Goal: Task Accomplishment & Management: Complete application form

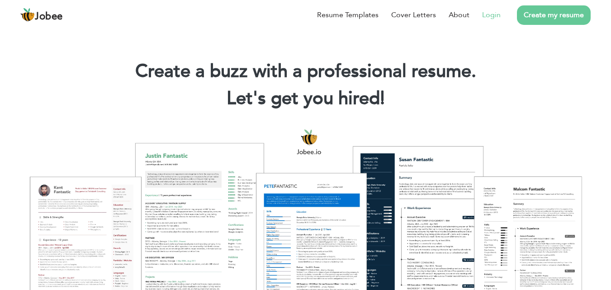
click at [488, 12] on link "Login" at bounding box center [491, 14] width 19 height 11
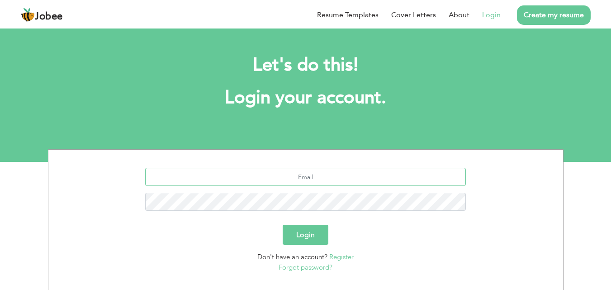
click at [307, 175] on input "text" at bounding box center [305, 177] width 321 height 18
click at [310, 267] on link "Forgot password?" at bounding box center [306, 267] width 54 height 9
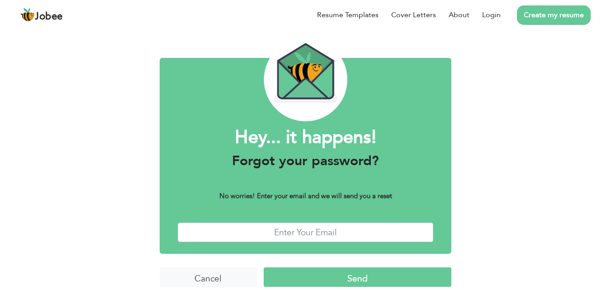
scroll to position [36, 0]
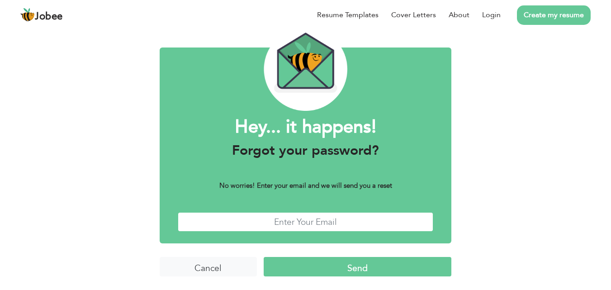
click at [309, 220] on input "text" at bounding box center [306, 221] width 256 height 19
type input "muhammadnaveedbd@gmail.com"
click at [264, 257] on input "Send" at bounding box center [358, 266] width 188 height 19
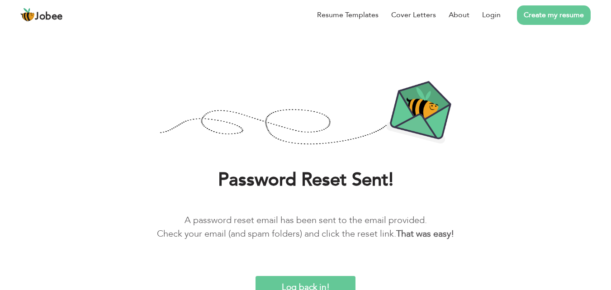
scroll to position [17, 0]
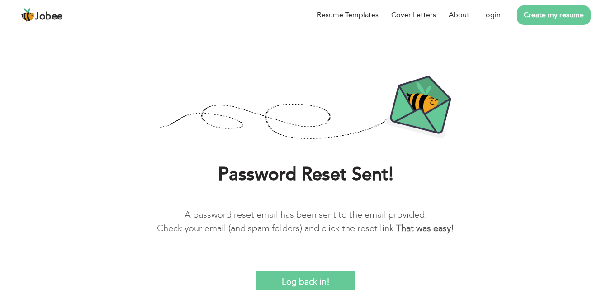
click at [291, 280] on input "Log back in!" at bounding box center [304, 279] width 99 height 19
click at [284, 273] on input "Log back in!" at bounding box center [304, 279] width 99 height 19
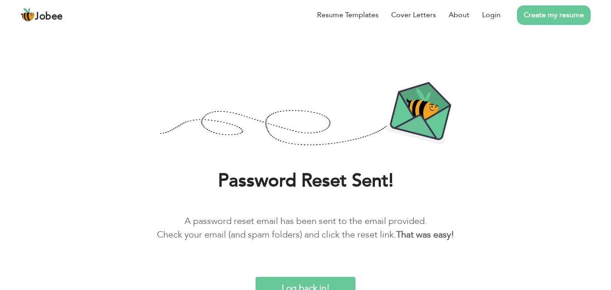
scroll to position [17, 0]
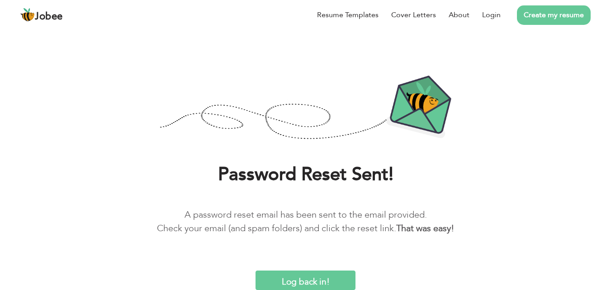
click at [309, 278] on input "Log back in!" at bounding box center [304, 279] width 99 height 19
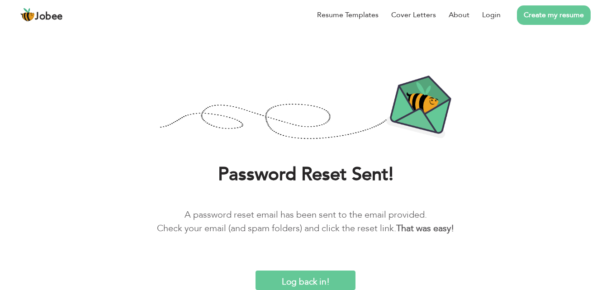
click at [309, 278] on input "Log back in!" at bounding box center [304, 279] width 99 height 19
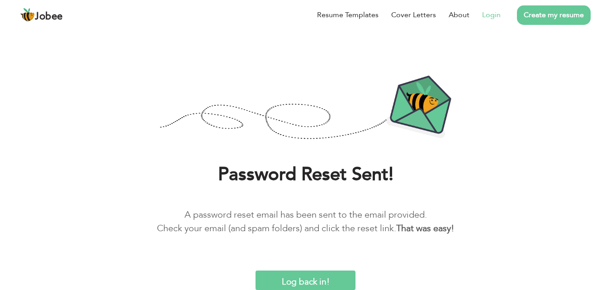
click at [483, 15] on link "Login" at bounding box center [491, 14] width 19 height 11
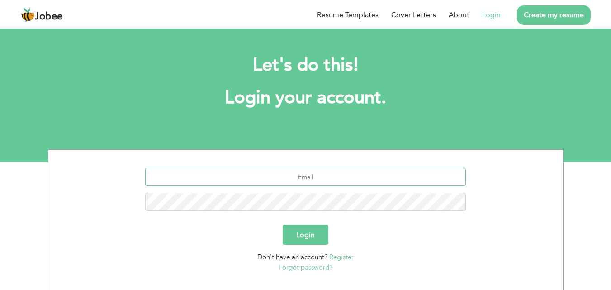
click at [303, 180] on input "text" at bounding box center [305, 177] width 321 height 18
type input "[EMAIL_ADDRESS][DOMAIN_NAME]"
click at [283, 225] on button "Login" at bounding box center [306, 235] width 46 height 20
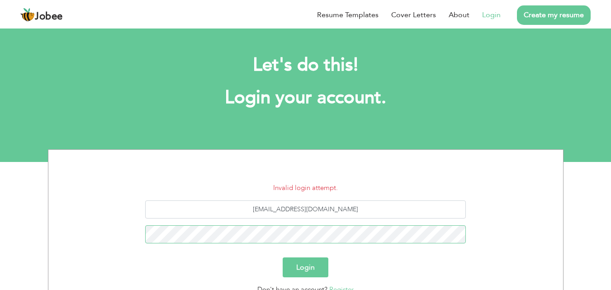
click at [283, 257] on button "Login" at bounding box center [306, 267] width 46 height 20
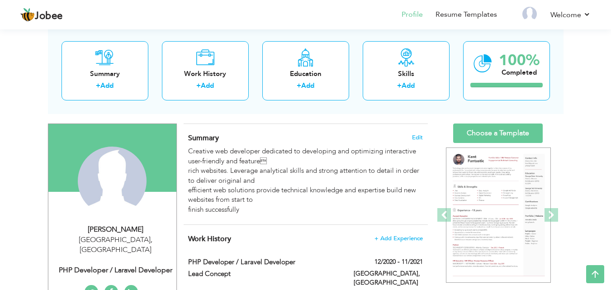
scroll to position [45, 0]
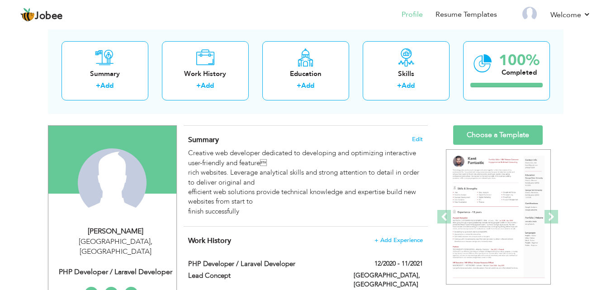
click at [267, 141] on h4 "Summary Edit" at bounding box center [305, 139] width 234 height 9
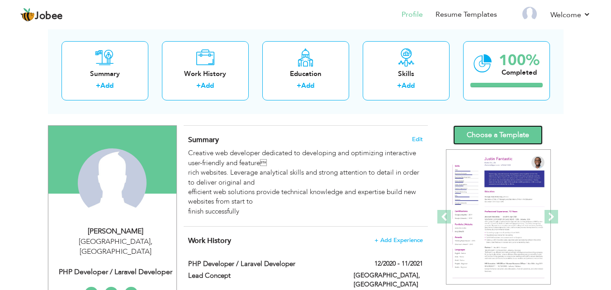
click at [491, 128] on link "Choose a Template" at bounding box center [498, 134] width 90 height 19
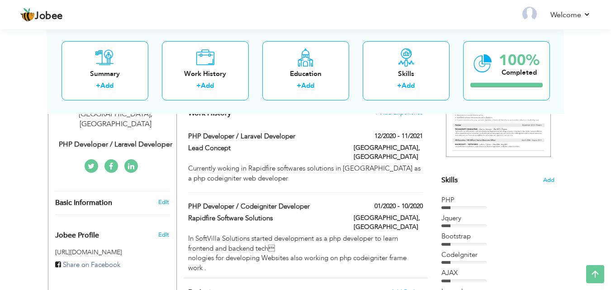
scroll to position [45, 0]
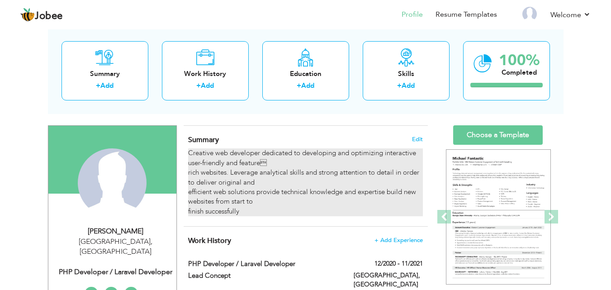
click at [289, 165] on div "Creative web developer dedicated to developing and optimizing interactive user-…" at bounding box center [305, 182] width 234 height 68
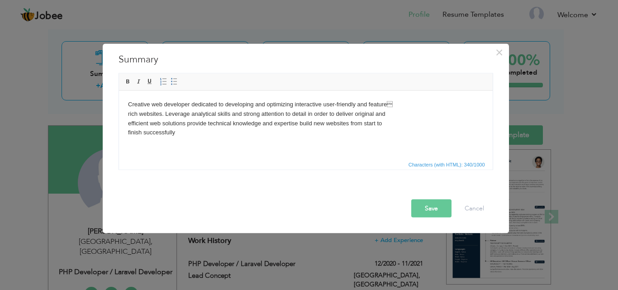
click at [347, 140] on html "Creative web developer dedicated to developing and optimizing interactive user-…" at bounding box center [304, 118] width 373 height 56
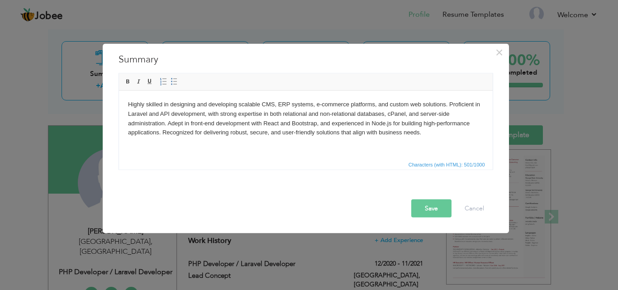
click at [433, 205] on button "Save" at bounding box center [431, 208] width 40 height 18
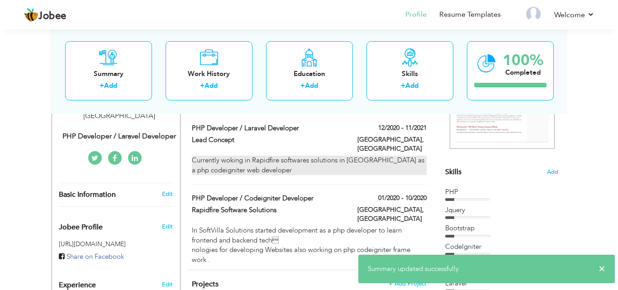
scroll to position [136, 0]
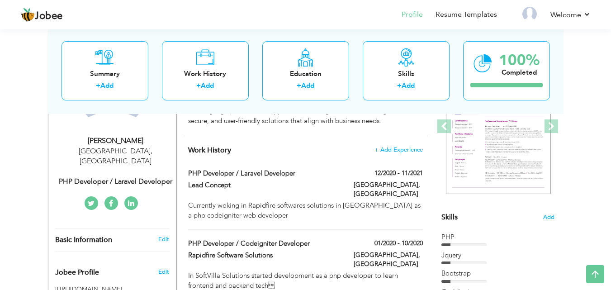
click at [347, 174] on div "12/2020 - 11/2021" at bounding box center [388, 174] width 83 height 11
type input "PHP Developer / Laravel Developer"
type input "Lead Concept"
type input "12/2020"
type input "11/2021"
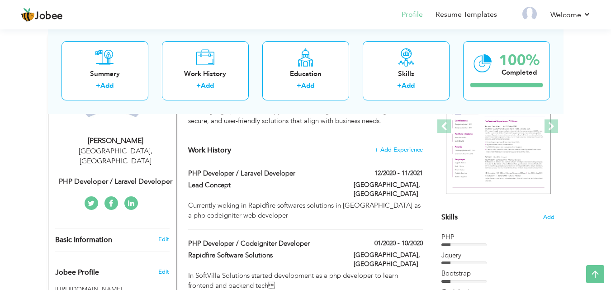
type input "[GEOGRAPHIC_DATA]"
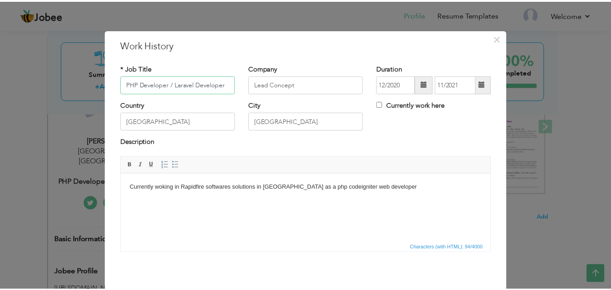
scroll to position [36, 0]
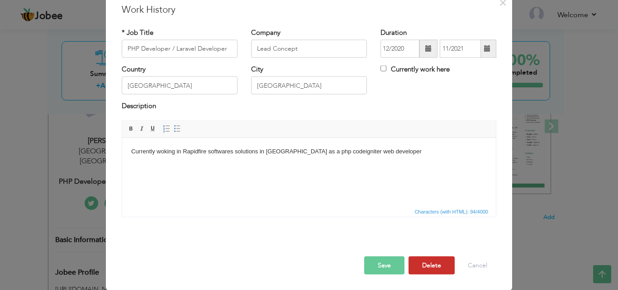
click at [426, 266] on button "Delete" at bounding box center [431, 265] width 46 height 18
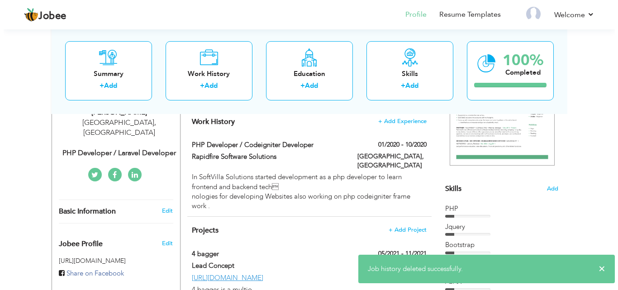
scroll to position [90, 0]
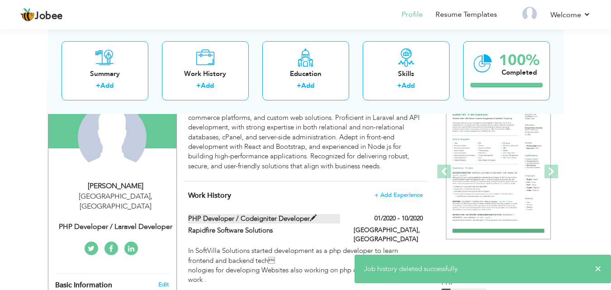
click at [330, 222] on label "PHP Developer / Codeigniter Developer" at bounding box center [264, 218] width 152 height 9
type input "PHP Developer / Codeigniter Developer"
type input "Rapidfire Software Solutions"
type input "01/2020"
type input "10/2020"
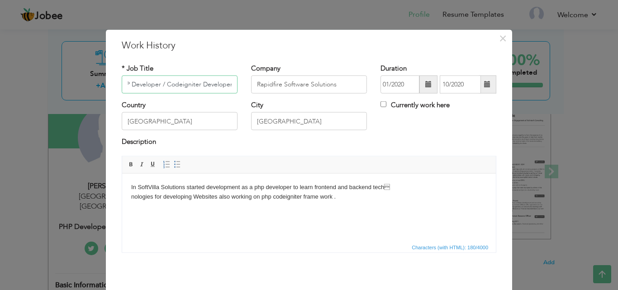
scroll to position [36, 0]
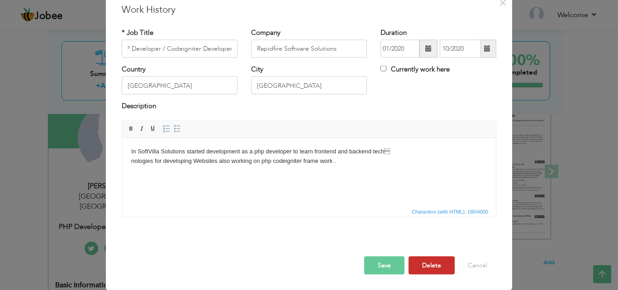
click at [431, 264] on button "Delete" at bounding box center [431, 265] width 46 height 18
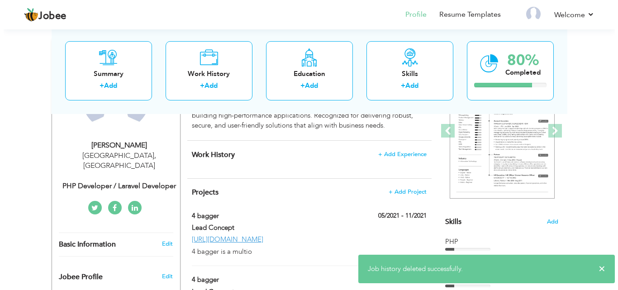
scroll to position [226, 0]
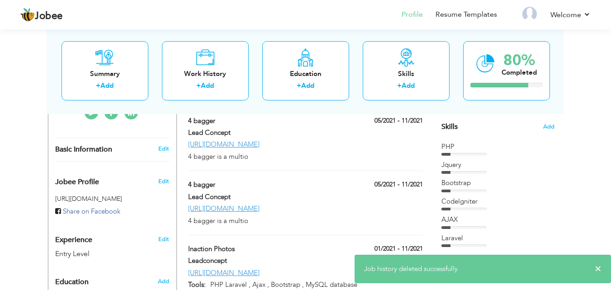
click at [320, 127] on div "4 bagger" at bounding box center [263, 122] width 165 height 12
type input "4 bagger"
type input "Lead Concept"
type input "05/2021"
type input "11/2021"
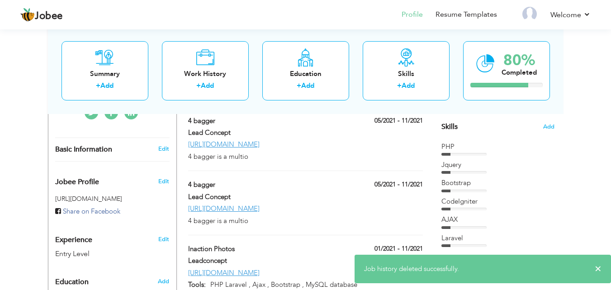
type input "http://4bagger.leadconcept.info/"
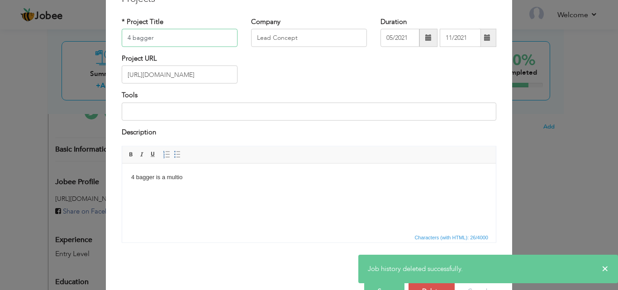
scroll to position [73, 0]
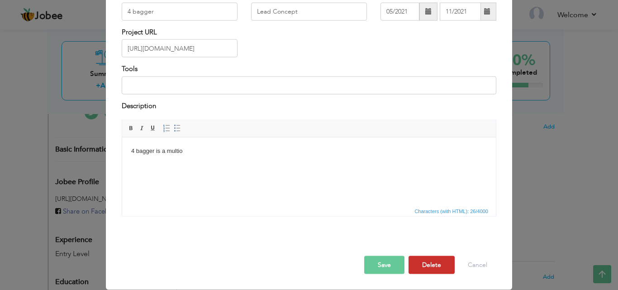
click at [427, 262] on button "Delete" at bounding box center [431, 265] width 46 height 18
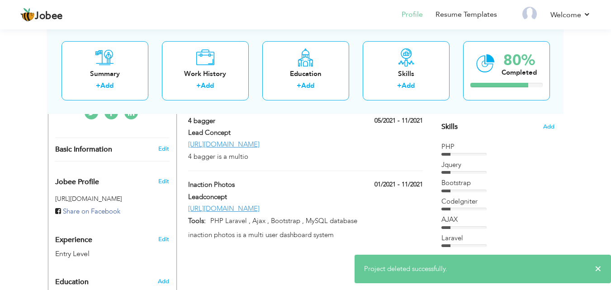
click at [320, 140] on div "http://4bagger.leadconcept.info/" at bounding box center [305, 144] width 248 height 9
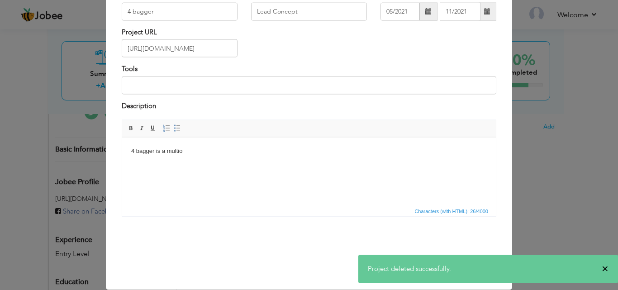
click at [608, 268] on span "×" at bounding box center [604, 268] width 7 height 9
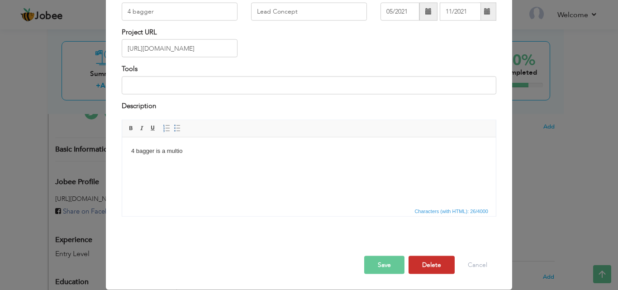
click at [435, 261] on button "Delete" at bounding box center [431, 265] width 46 height 18
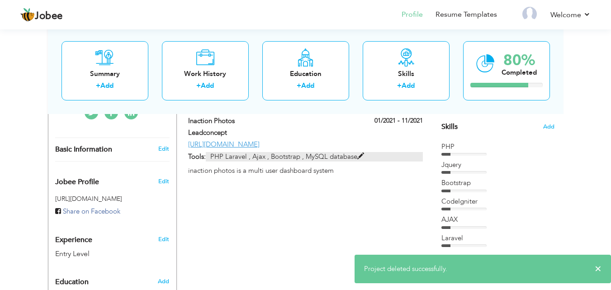
click at [362, 157] on span at bounding box center [360, 156] width 7 height 7
type input "Inaction Photos"
type input "Leadconcept"
type input "01/2021"
type input "https://inaction.photos"
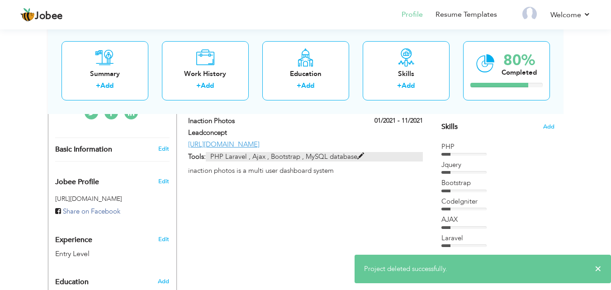
type input "PHP Laravel , Ajax , Bootstrap , MySQL database"
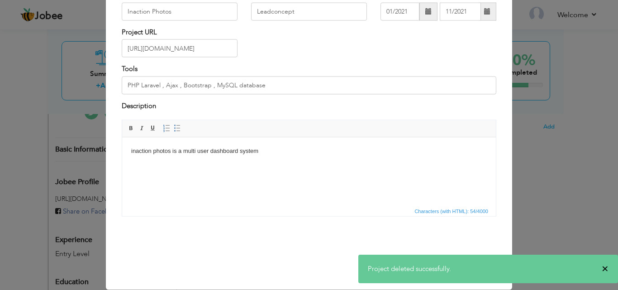
click at [606, 267] on span "×" at bounding box center [604, 268] width 7 height 9
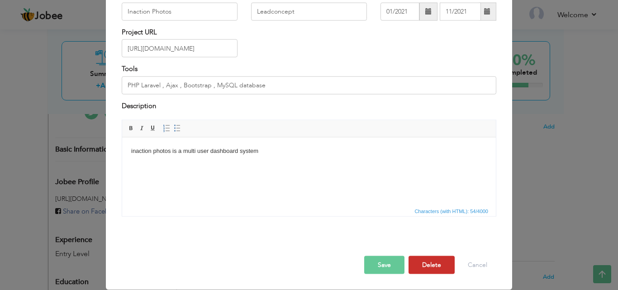
click at [428, 264] on button "Delete" at bounding box center [431, 265] width 46 height 18
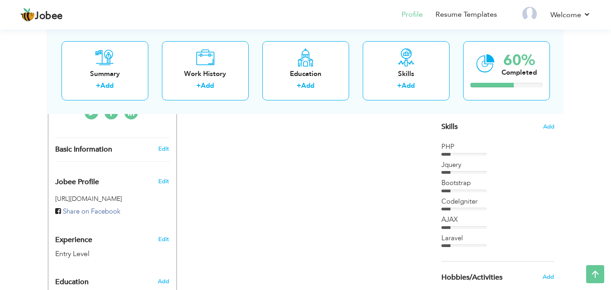
click at [503, 132] on div "Skills Add PHP Jquery Bootstrap" at bounding box center [497, 95] width 113 height 302
click at [515, 132] on div "Skills Add PHP Jquery Bootstrap" at bounding box center [497, 95] width 113 height 302
click at [550, 127] on span "Add" at bounding box center [549, 127] width 12 height 9
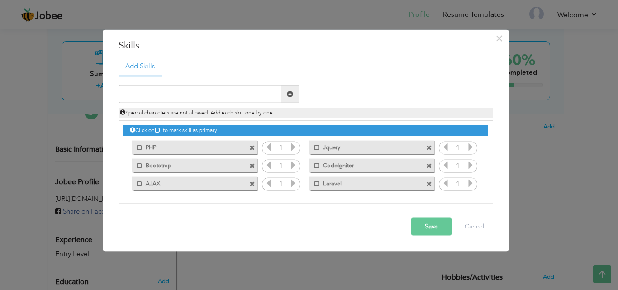
click at [253, 147] on span at bounding box center [252, 148] width 6 height 6
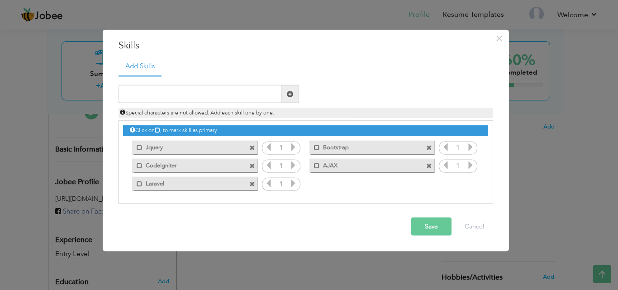
click at [253, 147] on span at bounding box center [252, 148] width 6 height 6
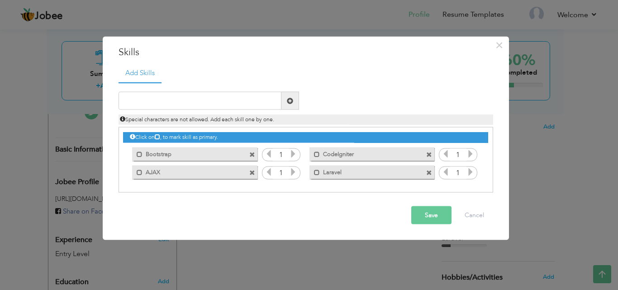
click at [253, 147] on span at bounding box center [253, 151] width 8 height 9
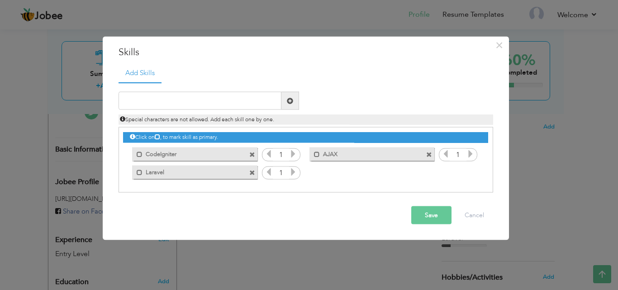
click at [253, 155] on span at bounding box center [252, 154] width 6 height 6
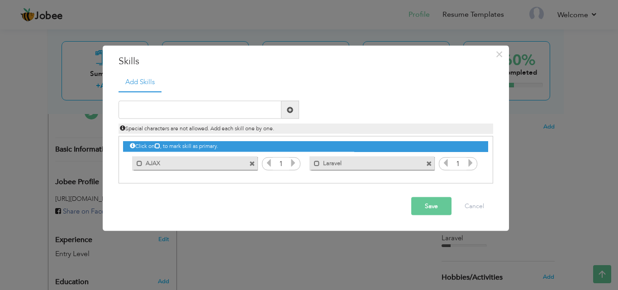
click at [253, 162] on span at bounding box center [252, 164] width 6 height 6
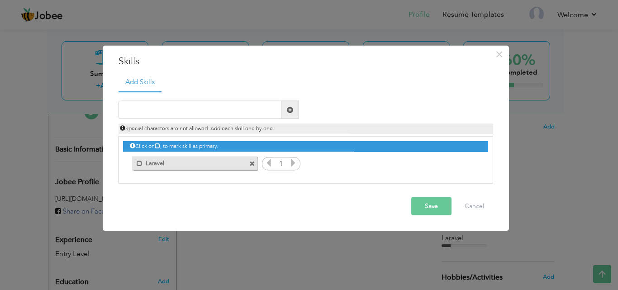
click at [251, 163] on span at bounding box center [252, 164] width 6 height 6
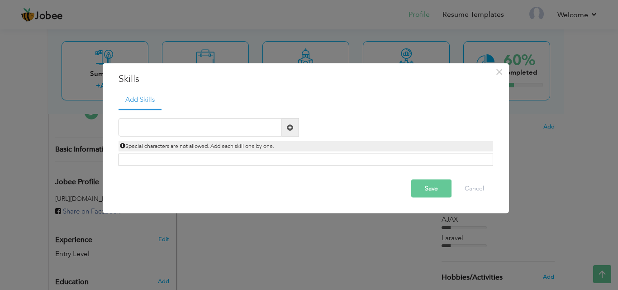
click at [427, 185] on button "Save" at bounding box center [431, 189] width 40 height 18
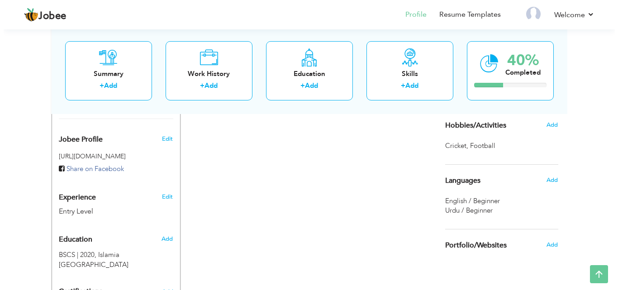
scroll to position [223, 0]
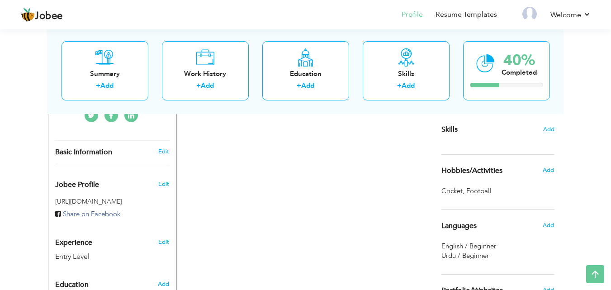
click at [541, 170] on div "Add" at bounding box center [550, 169] width 21 height 17
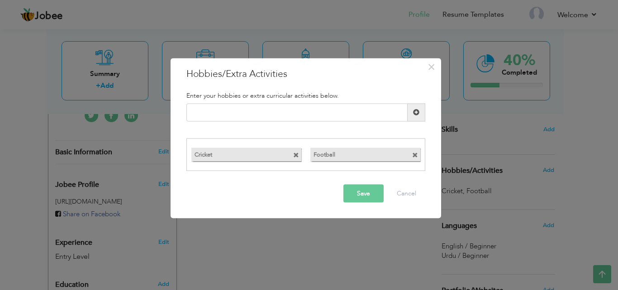
click at [293, 152] on span at bounding box center [296, 155] width 6 height 6
click at [294, 152] on span at bounding box center [296, 155] width 6 height 6
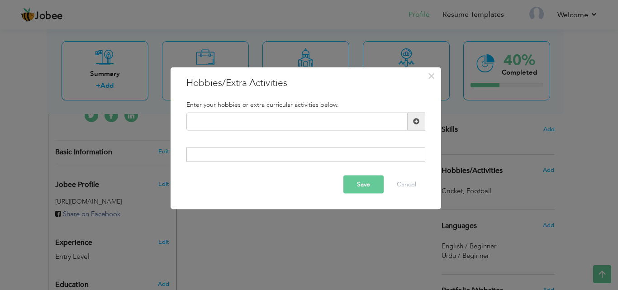
click at [353, 186] on button "Save" at bounding box center [363, 184] width 40 height 18
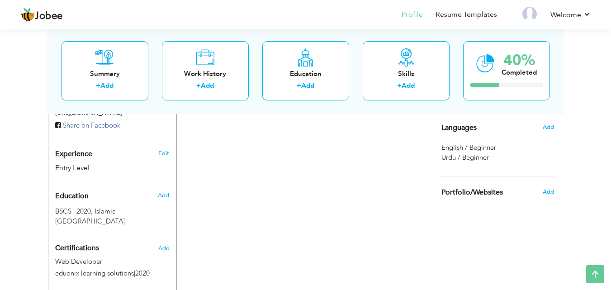
scroll to position [314, 0]
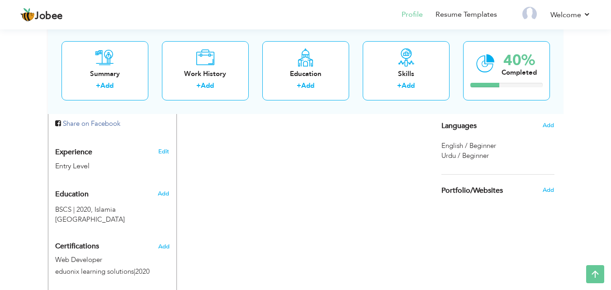
click at [507, 194] on div "Portfolio/Websites" at bounding box center [487, 190] width 105 height 18
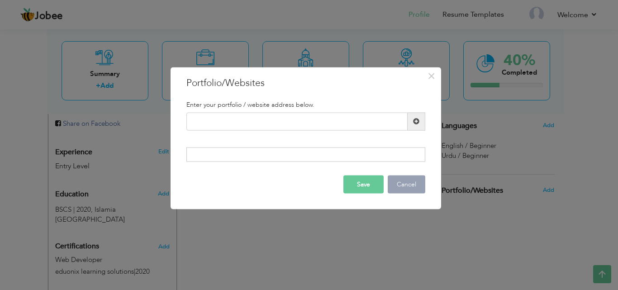
click at [404, 184] on button "Cancel" at bounding box center [407, 184] width 38 height 18
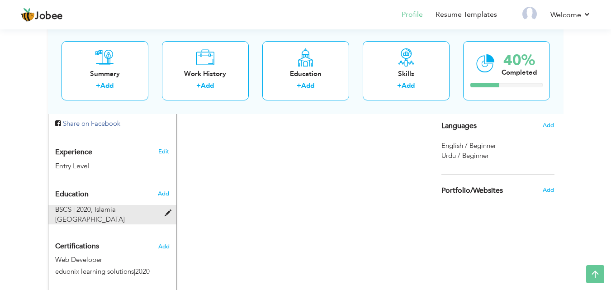
click at [100, 205] on span "Islamia University of Bahawalpur" at bounding box center [90, 214] width 70 height 19
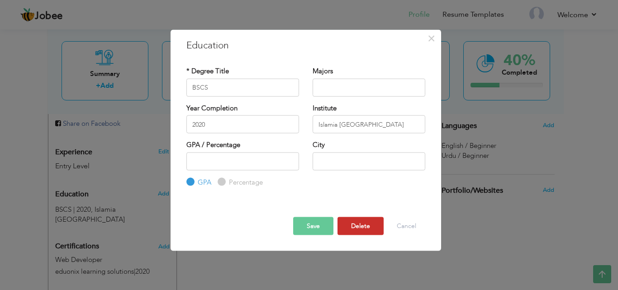
click at [355, 222] on button "Delete" at bounding box center [360, 226] width 46 height 18
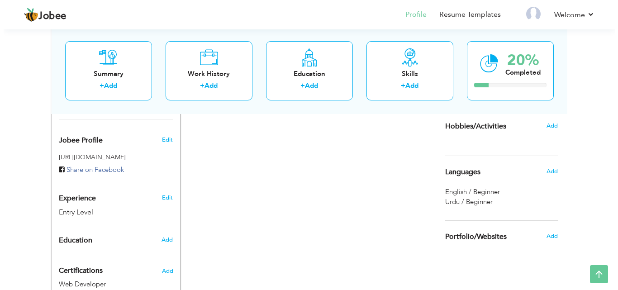
scroll to position [269, 0]
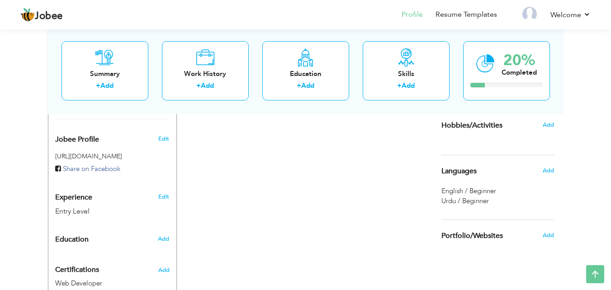
click at [119, 206] on div "Entry Level" at bounding box center [101, 211] width 93 height 10
type input "[PERSON_NAME]"
type input "Akram"
type input "03057017943"
select select "number:166"
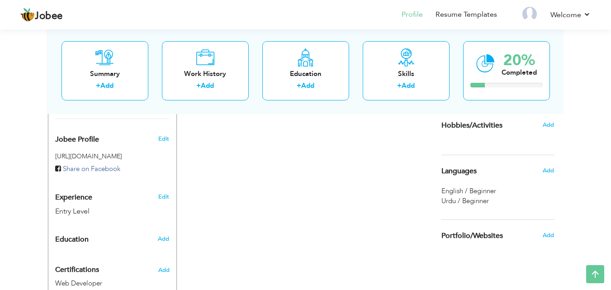
type input "[GEOGRAPHIC_DATA]"
select select "number:1"
type input "PHP Developer / Laravel Developer"
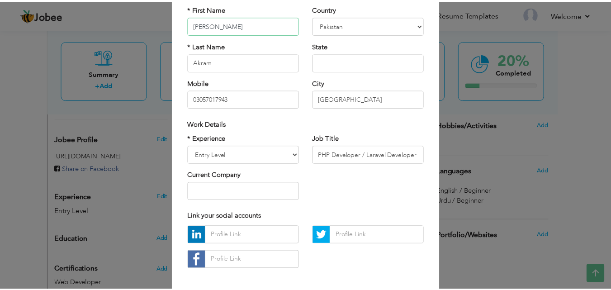
scroll to position [118, 0]
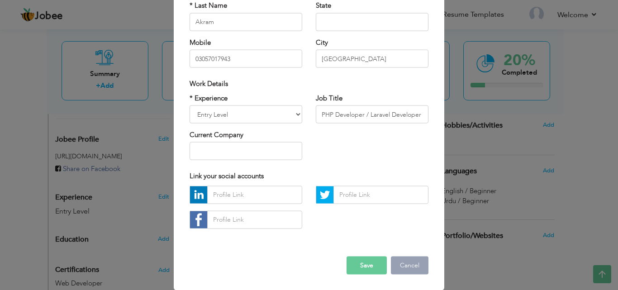
click at [409, 272] on button "Cancel" at bounding box center [410, 265] width 38 height 18
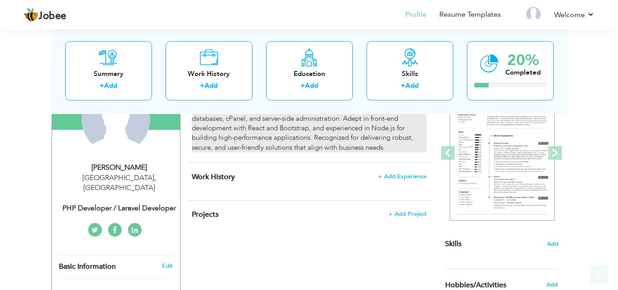
scroll to position [136, 0]
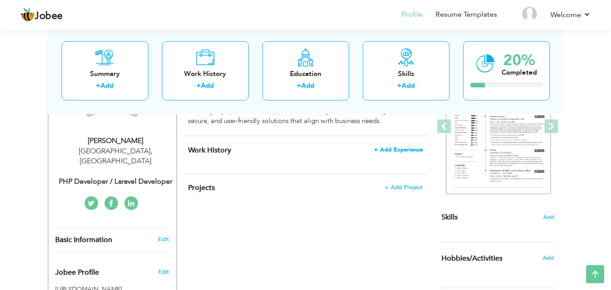
click at [401, 147] on span "+ Add Experience" at bounding box center [398, 149] width 49 height 6
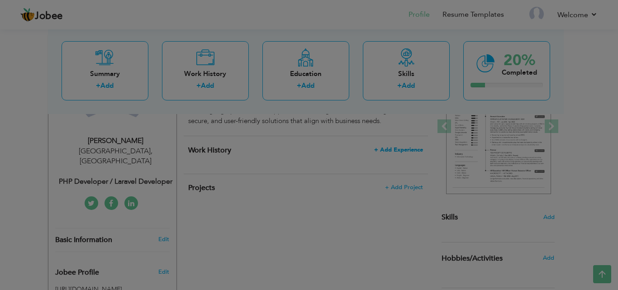
scroll to position [0, 0]
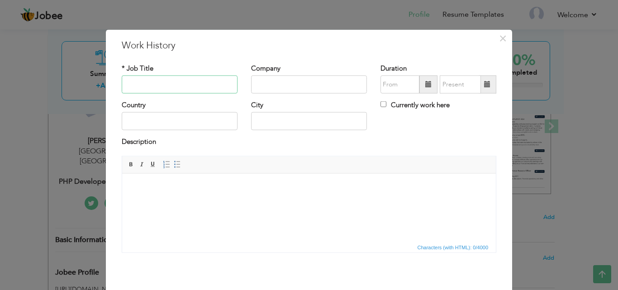
click at [156, 84] on input "text" at bounding box center [180, 85] width 116 height 18
paste input "Senior Softwear Engineer"
type input "Senior Softwear Engineer"
click at [296, 88] on input "text" at bounding box center [309, 85] width 116 height 18
paste input "Excellence Delivered Pvt Ltd"
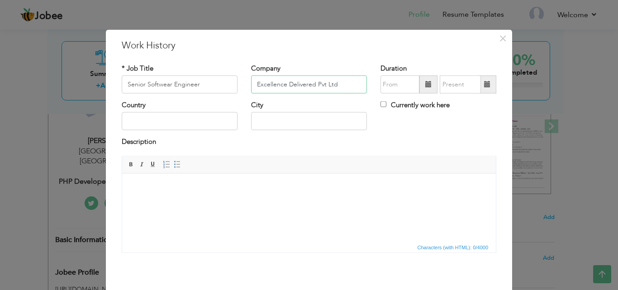
type input "Excellence Delivered Pvt Ltd"
click at [384, 85] on input "text" at bounding box center [399, 85] width 39 height 18
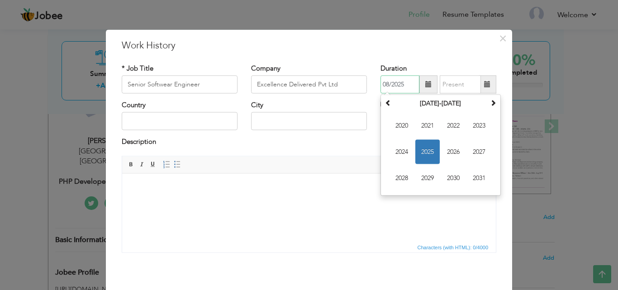
paste input "02/2022"
paste input "2/2022"
type input "02/2022"
click at [347, 105] on div "City" at bounding box center [309, 115] width 116 height 30
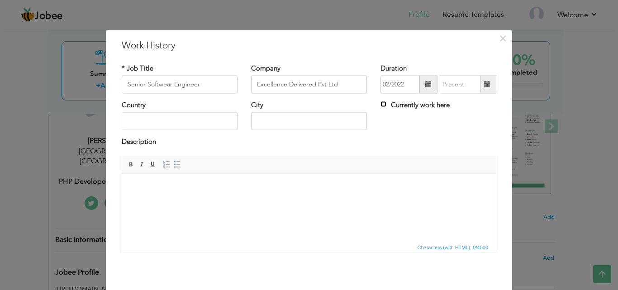
click at [380, 102] on input "Currently work here" at bounding box center [383, 104] width 6 height 6
checkbox input "true"
click at [184, 123] on input "text" at bounding box center [180, 121] width 116 height 18
paste input "[GEOGRAPHIC_DATA]"
type input "[GEOGRAPHIC_DATA]"
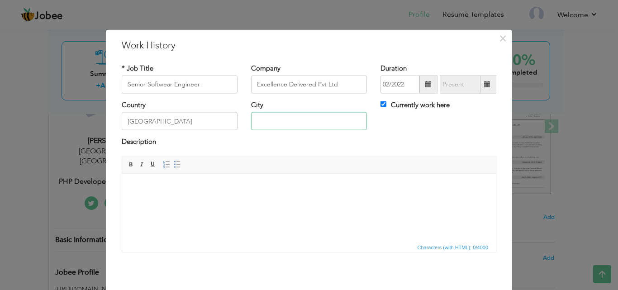
click at [298, 123] on input "text" at bounding box center [309, 121] width 116 height 18
paste input "[GEOGRAPHIC_DATA]"
type input "[GEOGRAPHIC_DATA]"
click at [232, 201] on html at bounding box center [308, 187] width 373 height 28
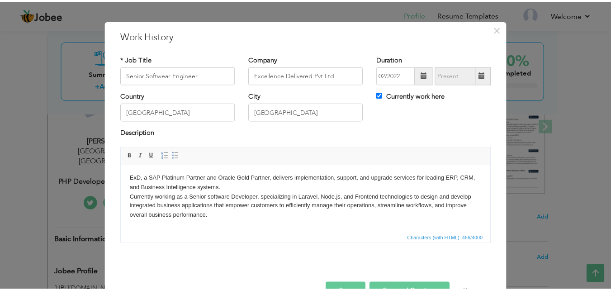
scroll to position [36, 0]
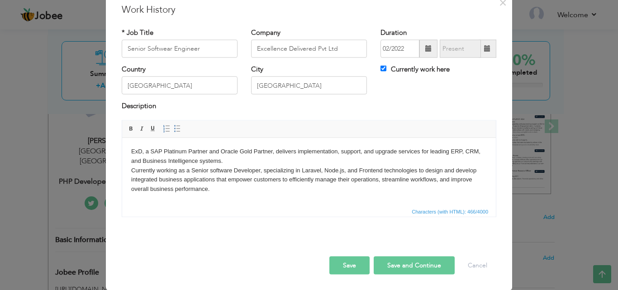
click at [381, 264] on button "Save and Continue" at bounding box center [413, 265] width 81 height 18
checkbox input "false"
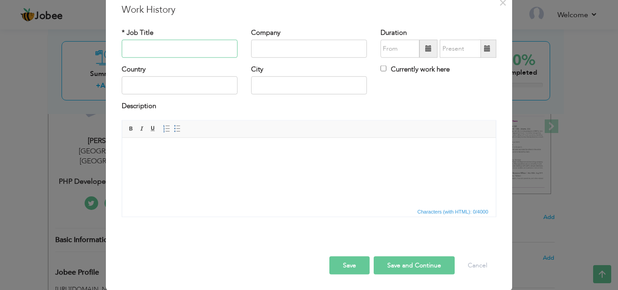
click at [153, 43] on input "text" at bounding box center [180, 49] width 116 height 18
paste input "Full Stack Laravel Developer"
type input "Full Stack Laravel Developer"
click at [297, 43] on input "text" at bounding box center [309, 49] width 116 height 18
paste input "Developers Studio"
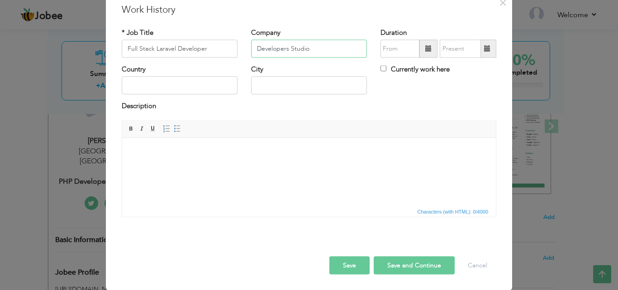
type input "Developers Studio"
click at [395, 43] on input "text" at bounding box center [399, 49] width 39 height 18
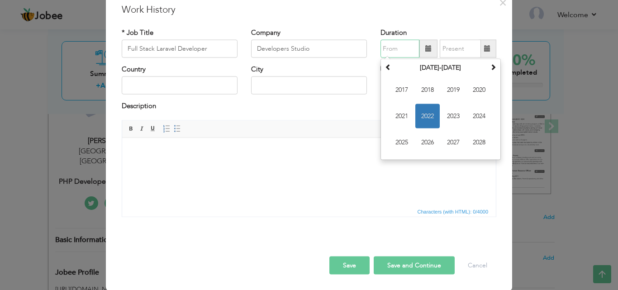
paste input "01/2021"
type input "01/2021"
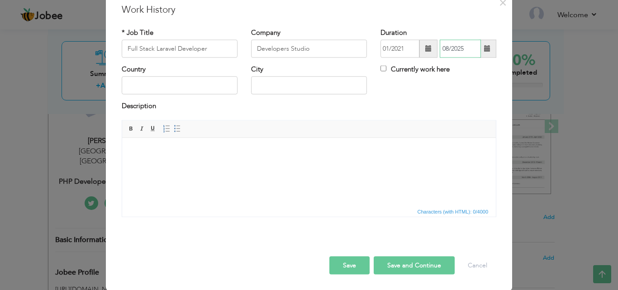
click at [452, 47] on input "08/2025" at bounding box center [459, 49] width 41 height 18
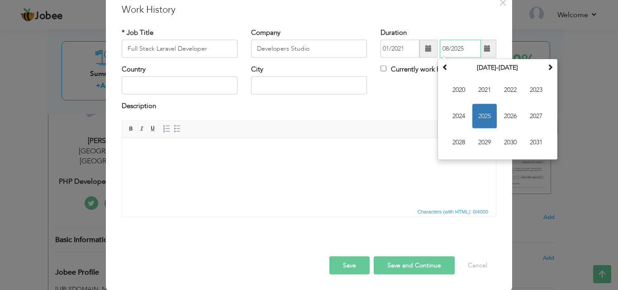
paste input "1/2022"
type input "01/2022"
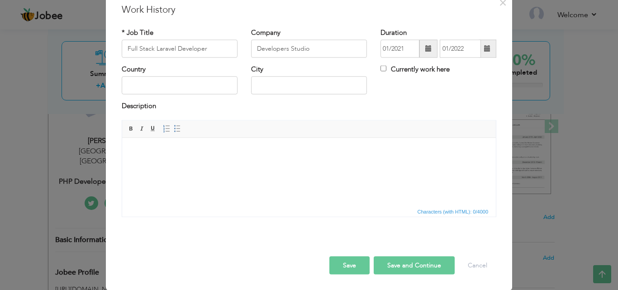
click at [366, 91] on div "City" at bounding box center [308, 83] width 129 height 37
click at [271, 82] on input "text" at bounding box center [309, 85] width 116 height 18
paste input "[GEOGRAPHIC_DATA]"
type input "[GEOGRAPHIC_DATA]"
click at [139, 84] on input "text" at bounding box center [180, 85] width 116 height 18
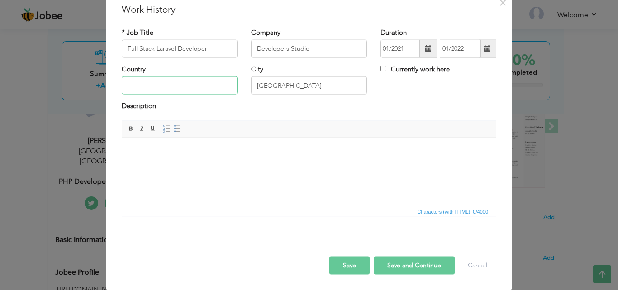
paste input "[GEOGRAPHIC_DATA]"
type input "[GEOGRAPHIC_DATA]"
click at [155, 161] on html at bounding box center [308, 151] width 373 height 28
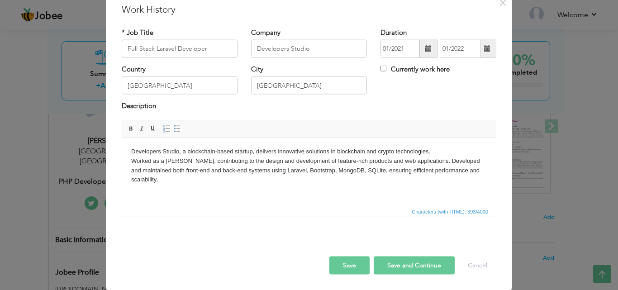
click at [396, 262] on button "Save and Continue" at bounding box center [413, 265] width 81 height 18
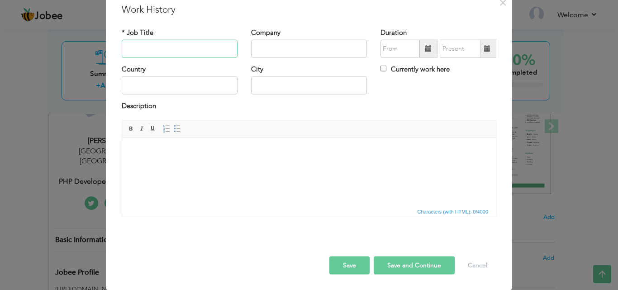
click at [178, 48] on input "text" at bounding box center [180, 49] width 116 height 18
paste input "Web Developer"
type input "Web Developer"
click at [337, 49] on input "text" at bounding box center [309, 49] width 116 height 18
paste input "LeadConcept Software Solutions"
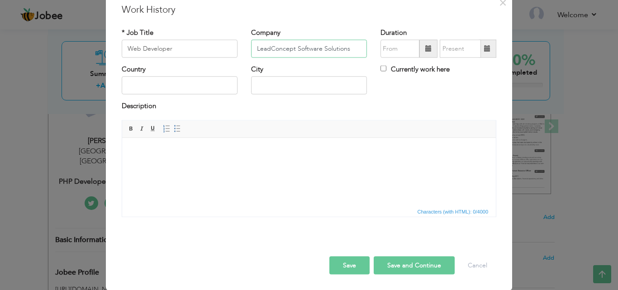
type input "LeadConcept Software Solutions"
click at [405, 46] on input "text" at bounding box center [399, 49] width 39 height 18
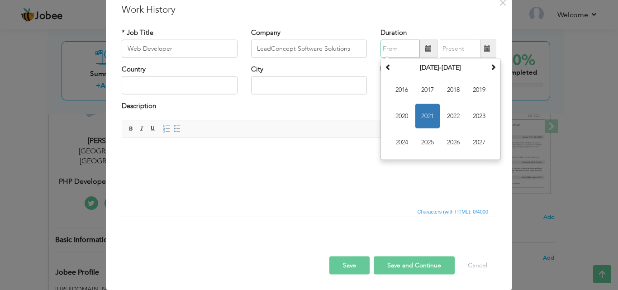
paste input "11/2019"
type input "11/2019"
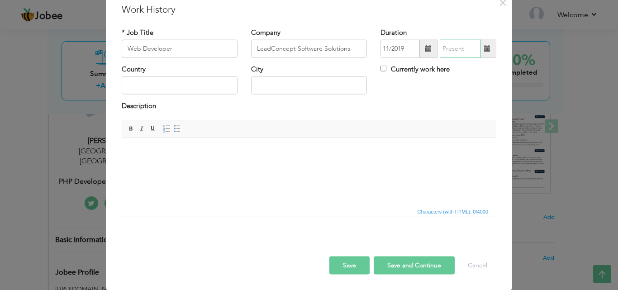
click at [455, 50] on input "text" at bounding box center [459, 49] width 41 height 18
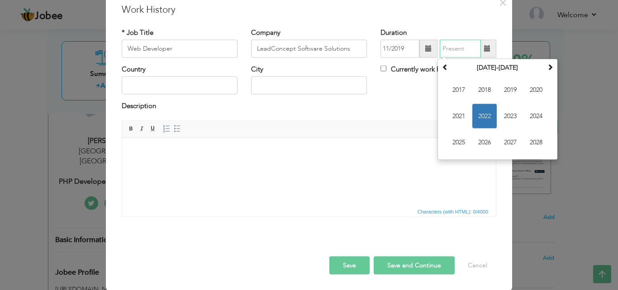
paste input "01/2021"
type input "01/2021"
click at [425, 48] on span at bounding box center [428, 48] width 6 height 6
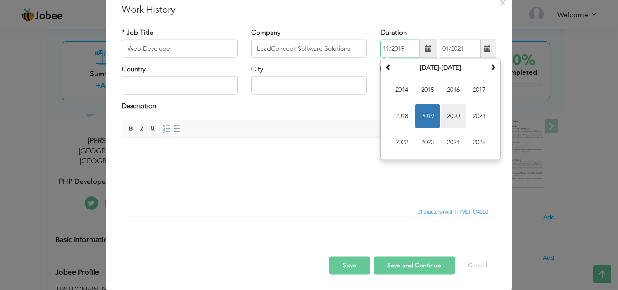
click at [450, 115] on span "2020" at bounding box center [453, 116] width 24 height 24
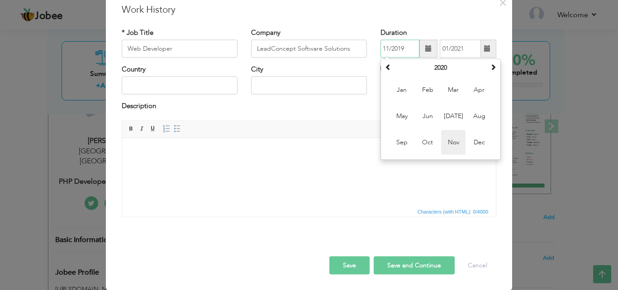
click at [452, 142] on span "Nov" at bounding box center [453, 142] width 24 height 24
type input "11/2020"
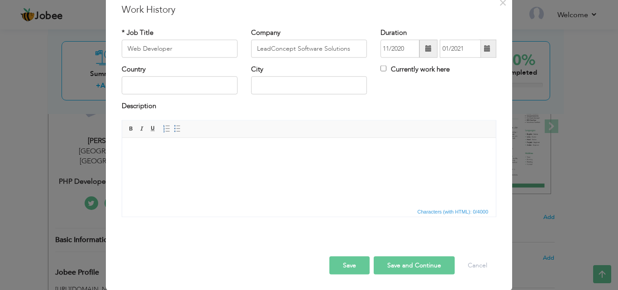
click at [485, 47] on span at bounding box center [487, 48] width 6 height 6
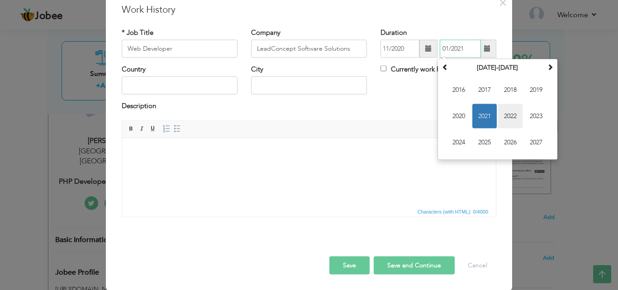
click at [501, 117] on span "2022" at bounding box center [510, 116] width 24 height 24
click at [454, 90] on span "Jan" at bounding box center [458, 90] width 24 height 24
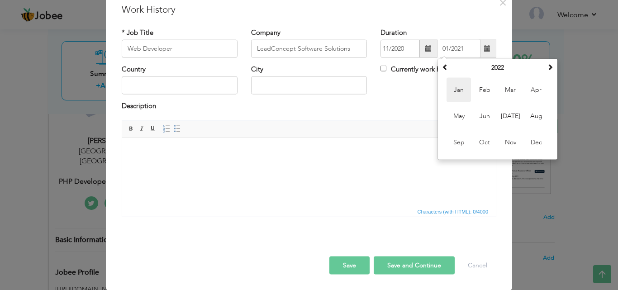
type input "01/2022"
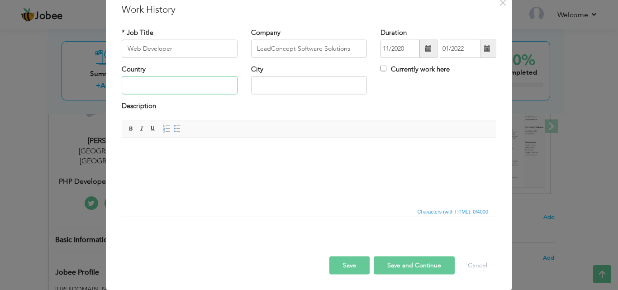
click at [146, 85] on input "text" at bounding box center [180, 85] width 116 height 18
paste input "[GEOGRAPHIC_DATA]"
type input "[GEOGRAPHIC_DATA]"
click at [317, 83] on input "text" at bounding box center [309, 85] width 116 height 18
paste input "[GEOGRAPHIC_DATA]"
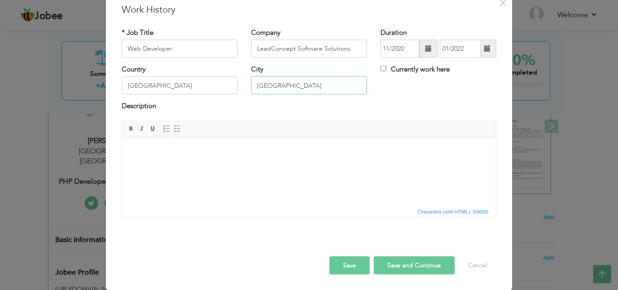
type input "[GEOGRAPHIC_DATA]"
click at [217, 159] on html at bounding box center [308, 151] width 373 height 28
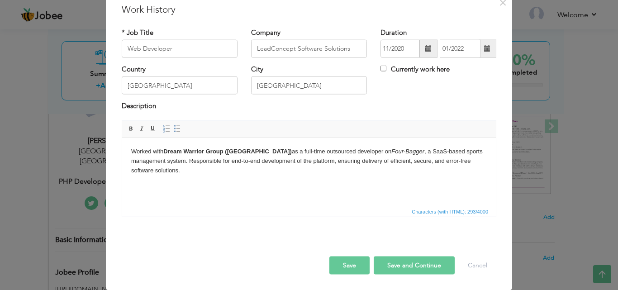
click at [357, 260] on button "Save" at bounding box center [349, 265] width 40 height 18
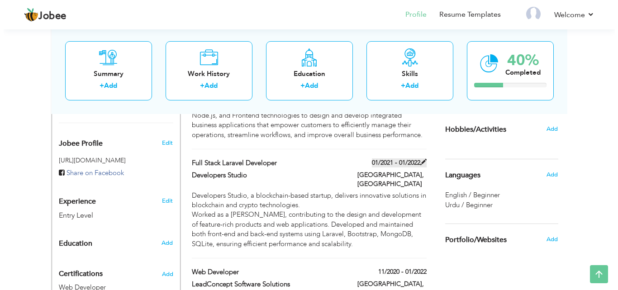
scroll to position [271, 0]
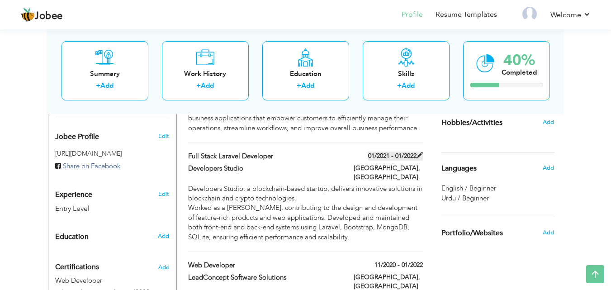
click at [383, 151] on label "01/2021 - 01/2022" at bounding box center [395, 155] width 55 height 9
type input "Full Stack Laravel Developer"
type input "Developers Studio"
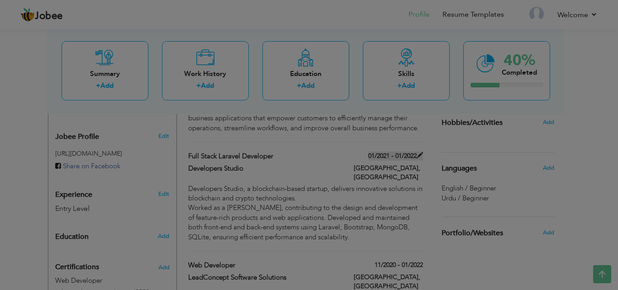
scroll to position [0, 0]
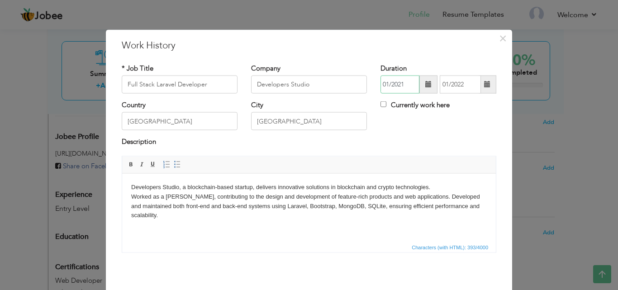
click at [409, 82] on input "01/2021" at bounding box center [399, 85] width 39 height 18
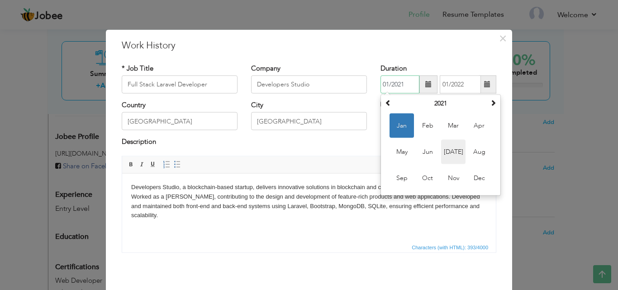
click at [449, 149] on span "Jul" at bounding box center [453, 152] width 24 height 24
type input "07/2021"
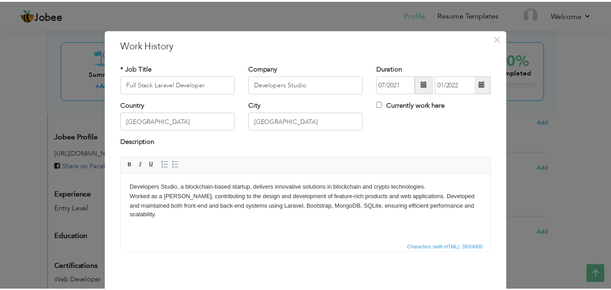
scroll to position [36, 0]
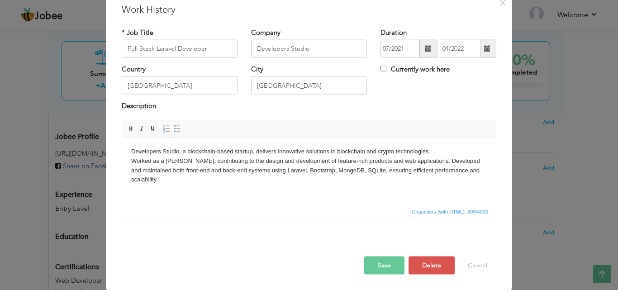
click at [388, 269] on button "Save" at bounding box center [384, 265] width 40 height 18
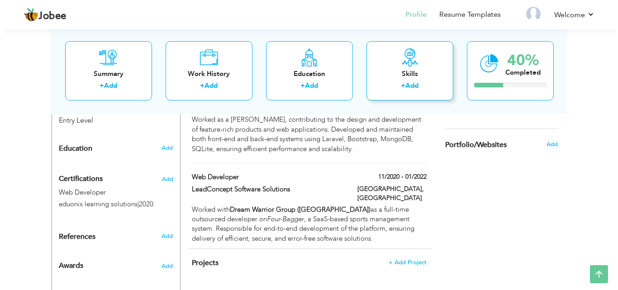
scroll to position [404, 0]
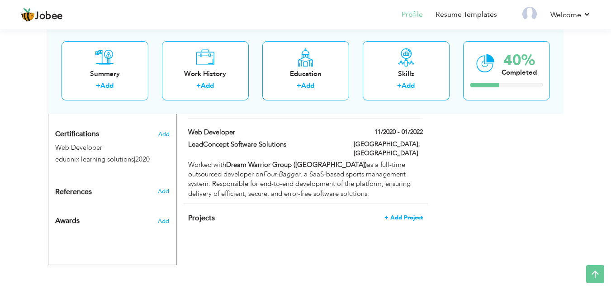
click at [397, 214] on span "+ Add Project" at bounding box center [403, 217] width 38 height 6
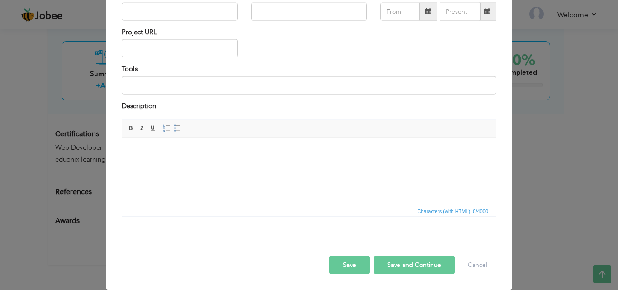
scroll to position [0, 0]
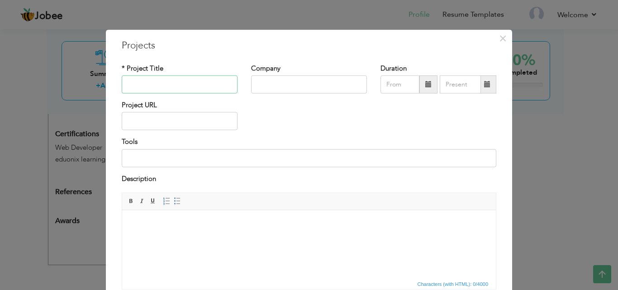
paste input "FFl MCAS (Milk Colllection & Agri Services)"
type input "FFl MCAS (Milk Colllection & Agri Services)"
click at [272, 83] on input "text" at bounding box center [309, 85] width 116 height 18
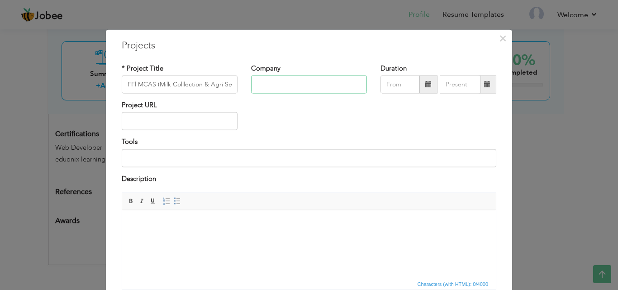
paste input "Fauji Foods Limited"
type input "Fauji Foods Limited"
click at [281, 233] on html at bounding box center [308, 224] width 373 height 28
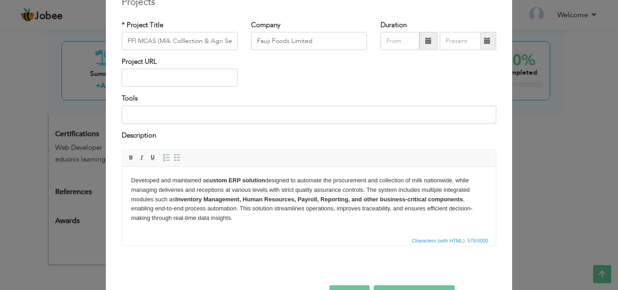
scroll to position [73, 0]
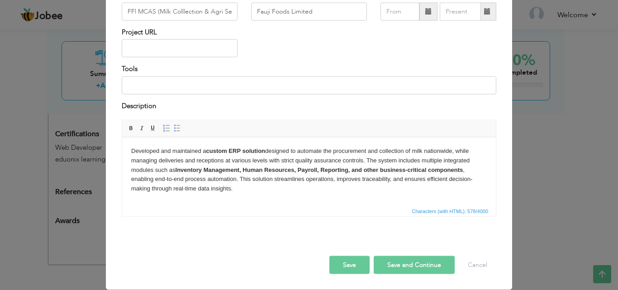
click at [401, 263] on button "Save and Continue" at bounding box center [413, 265] width 81 height 18
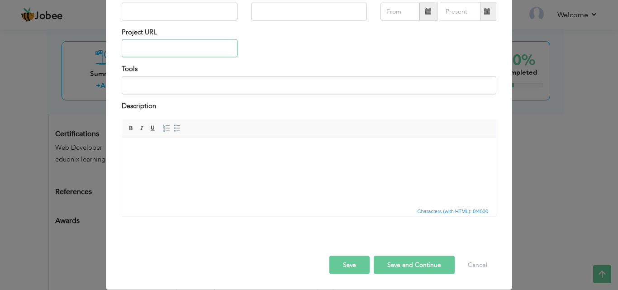
click at [161, 50] on input "text" at bounding box center [180, 48] width 116 height 18
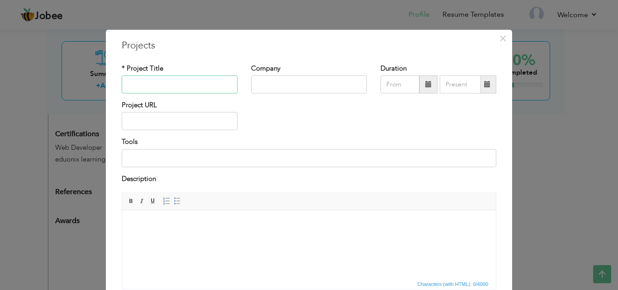
click at [151, 78] on input "text" at bounding box center [180, 85] width 116 height 18
paste input "PPG - CRDA"
type input "PPG - CRDA"
click at [300, 83] on input "text" at bounding box center [309, 85] width 116 height 18
paste input "Popular Pipes Group"
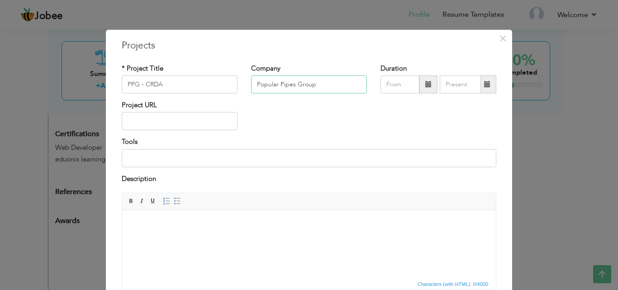
type input "Popular Pipes Group"
click at [168, 227] on body at bounding box center [308, 223] width 355 height 9
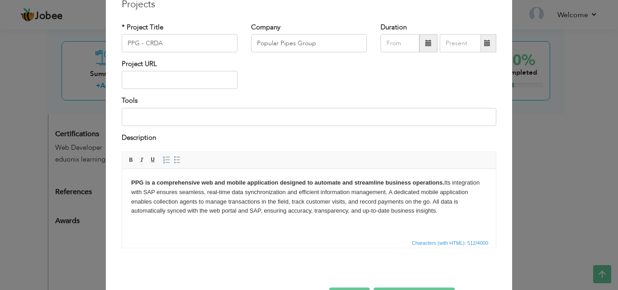
scroll to position [73, 0]
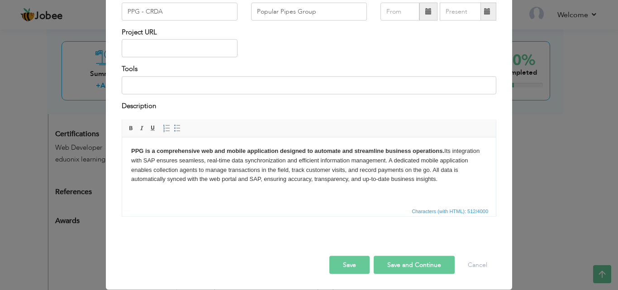
click at [410, 267] on button "Save and Continue" at bounding box center [413, 265] width 81 height 18
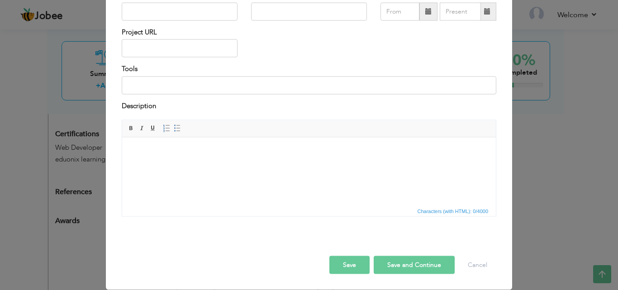
scroll to position [0, 0]
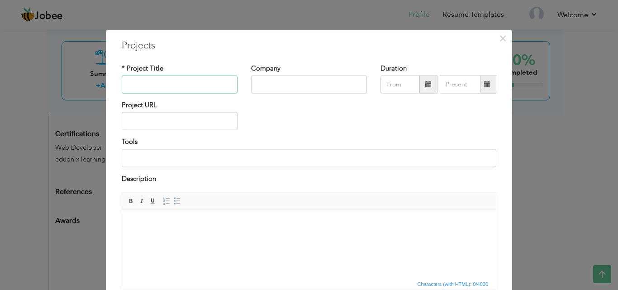
click at [165, 80] on input "text" at bounding box center [180, 85] width 116 height 18
paste input "[URL]"
type input "[URL]"
click at [302, 88] on input "text" at bounding box center [309, 85] width 116 height 18
paste input "Developers Studio"
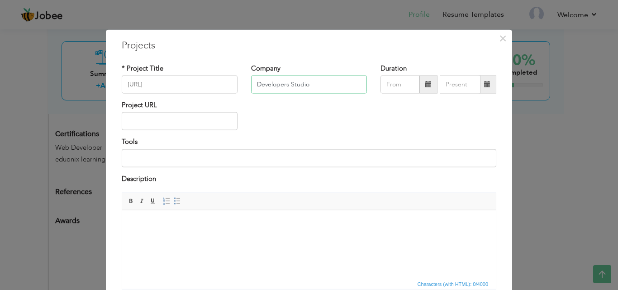
type input "Developers Studio"
click at [194, 225] on body at bounding box center [308, 223] width 355 height 9
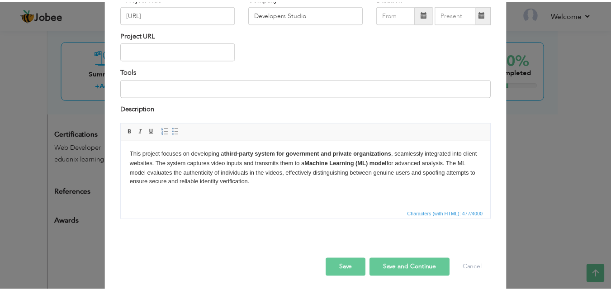
scroll to position [73, 0]
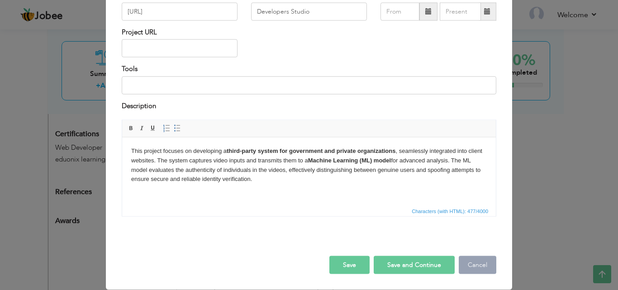
drag, startPoint x: 401, startPoint y: 265, endPoint x: 480, endPoint y: 265, distance: 79.1
click at [402, 265] on button "Save and Continue" at bounding box center [413, 265] width 81 height 18
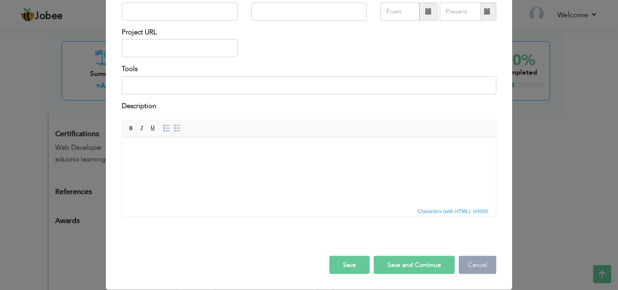
click at [473, 264] on button "Cancel" at bounding box center [477, 265] width 38 height 18
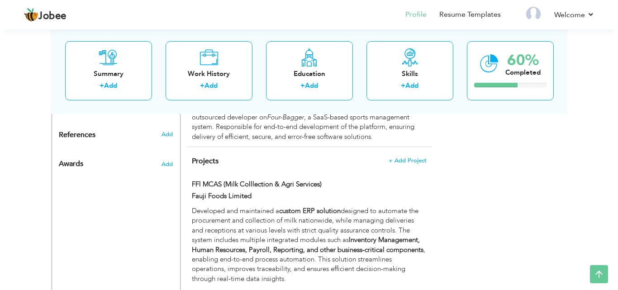
scroll to position [414, 0]
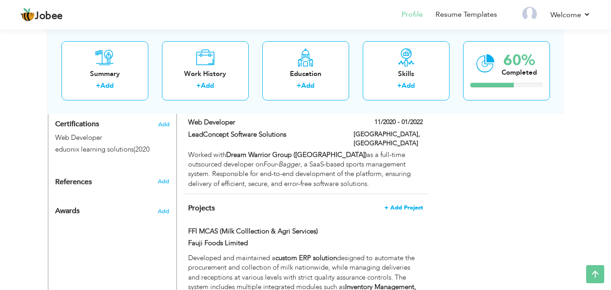
click at [405, 204] on span "+ Add Project" at bounding box center [403, 207] width 38 height 6
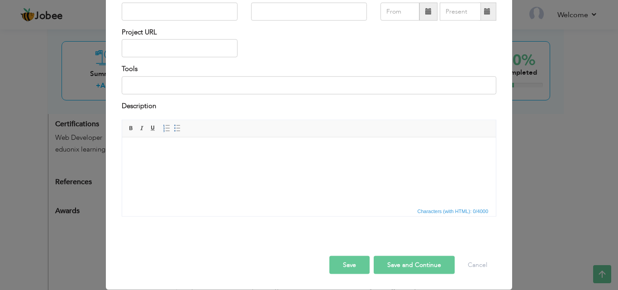
scroll to position [0, 0]
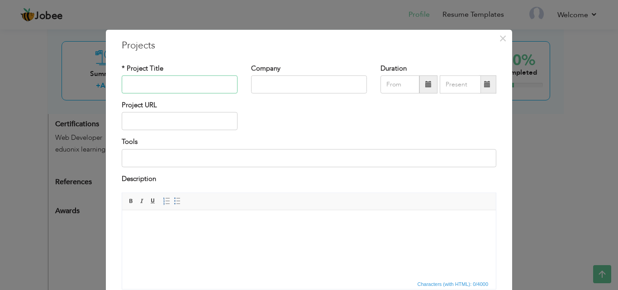
click at [157, 84] on input "text" at bounding box center [180, 85] width 116 height 18
paste input "InAction Photos"
type input "InAction Photos"
click at [266, 84] on input "text" at bounding box center [309, 85] width 116 height 18
paste input "Lead Concept Solutions"
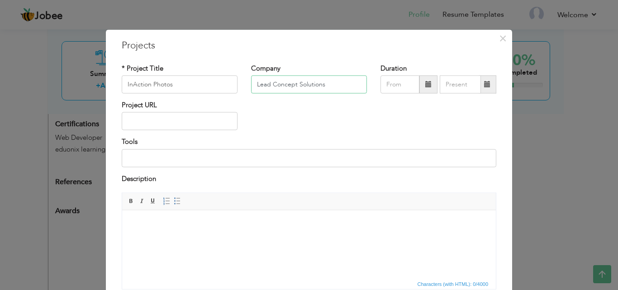
type input "Lead Concept Solutions"
click at [168, 235] on html at bounding box center [308, 224] width 373 height 28
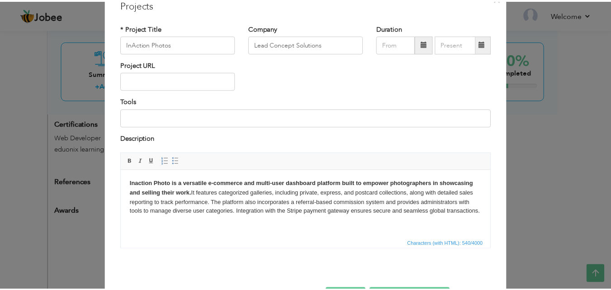
scroll to position [73, 0]
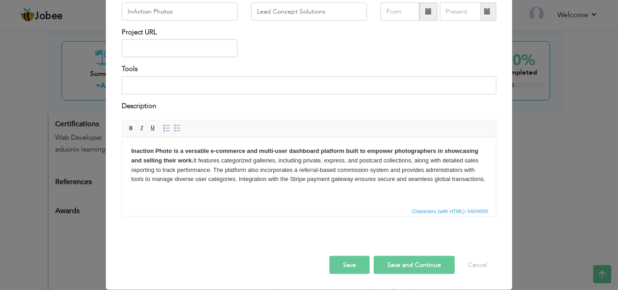
click at [341, 263] on button "Save" at bounding box center [349, 265] width 40 height 18
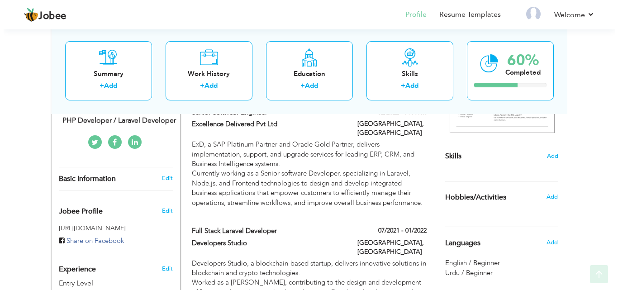
scroll to position [233, 0]
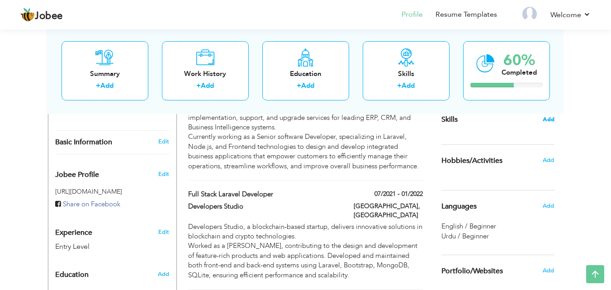
click at [551, 114] on section "‹ › Previous Next" at bounding box center [497, 36] width 113 height 158
click at [547, 119] on span "Add" at bounding box center [549, 119] width 12 height 9
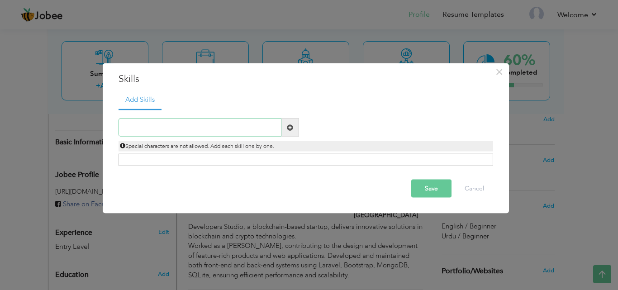
click at [180, 124] on input "text" at bounding box center [199, 127] width 163 height 18
paste input "PHP"
click at [184, 124] on input "PHP" at bounding box center [199, 127] width 163 height 18
paste input "Laravel"
type input "PHP Laravel"
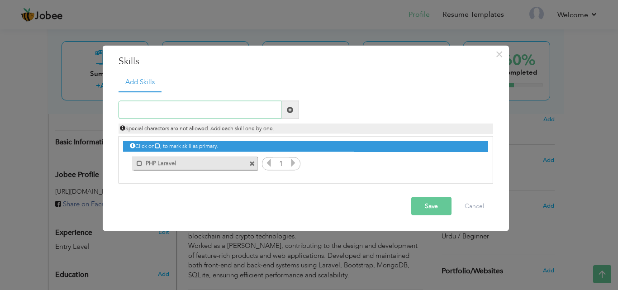
click at [206, 109] on input "text" at bounding box center [199, 110] width 163 height 18
paste input "PHP"
click at [239, 109] on input "PHP" at bounding box center [199, 110] width 163 height 18
paste input "CodeIgniter"
type input "PHP CodeIgniter"
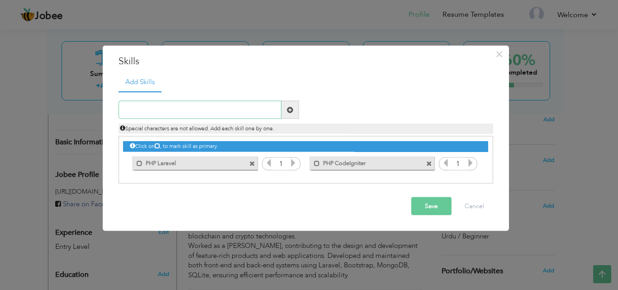
click at [137, 106] on input "text" at bounding box center [199, 110] width 163 height 18
paste input "Node.js"
type input "Node.js"
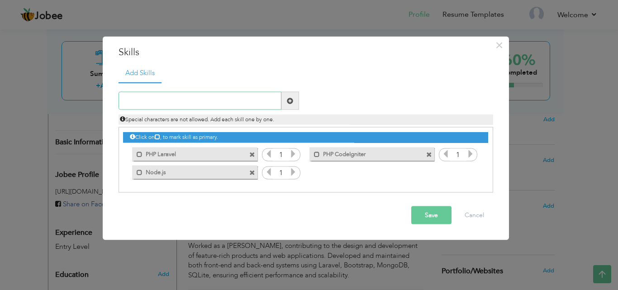
click at [241, 99] on input "text" at bounding box center [199, 101] width 163 height 18
paste input "React.js"
type input "React.js"
click at [200, 101] on input "text" at bounding box center [199, 101] width 163 height 18
paste input "JavaScript"
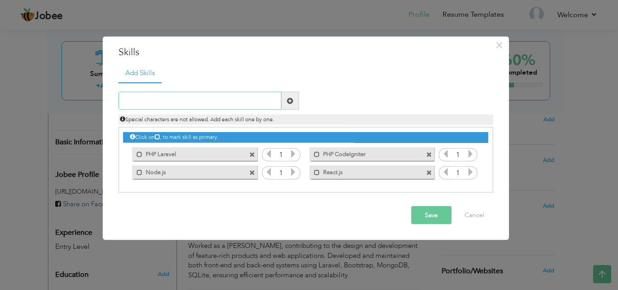
type input "JavaScript"
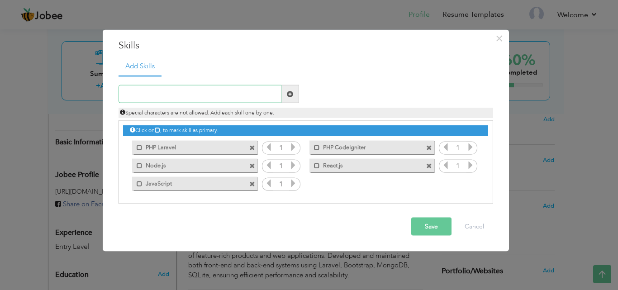
click at [159, 91] on input "text" at bounding box center [199, 94] width 163 height 18
paste input "Bootstrap"
type input "Bootstrap"
click at [240, 90] on input "text" at bounding box center [199, 94] width 163 height 18
paste input "MySQL | SQLite"
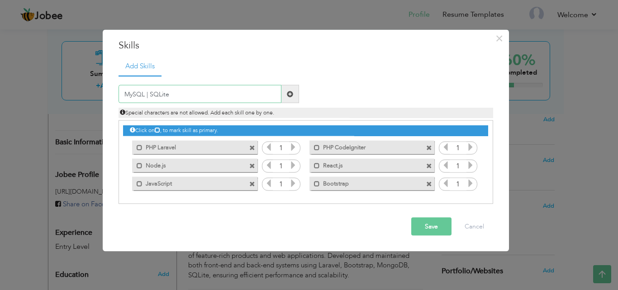
click at [151, 92] on input "MySQL | SQLite" at bounding box center [199, 94] width 163 height 18
type input "MySQL SQLite"
click at [435, 222] on button "Save" at bounding box center [431, 226] width 40 height 18
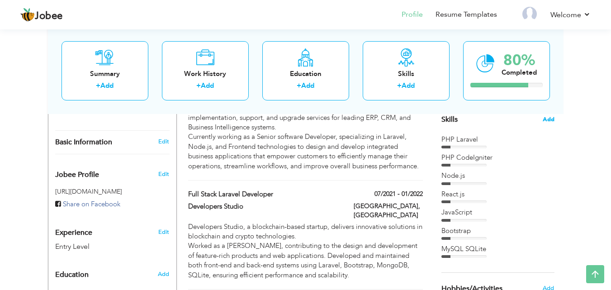
click at [548, 122] on span "Add" at bounding box center [549, 119] width 12 height 9
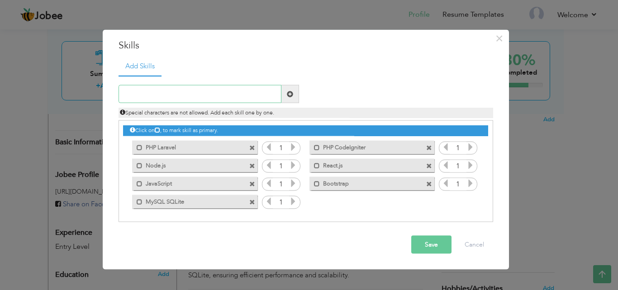
click at [187, 93] on input "text" at bounding box center [199, 94] width 163 height 18
paste input "MSSQL | MongoDB"
click at [150, 91] on input "MSSQL | MongoDB" at bounding box center [199, 94] width 163 height 18
type input "MSSQL MongoDB"
click at [435, 248] on button "Save" at bounding box center [431, 245] width 40 height 18
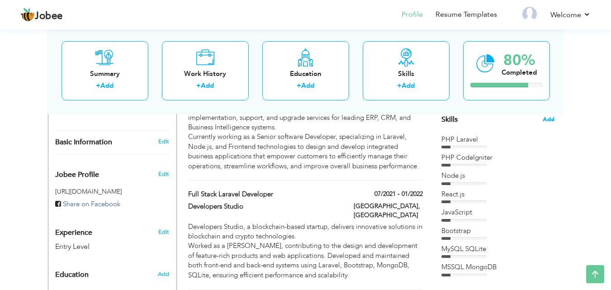
click at [548, 120] on span "Add" at bounding box center [549, 119] width 12 height 9
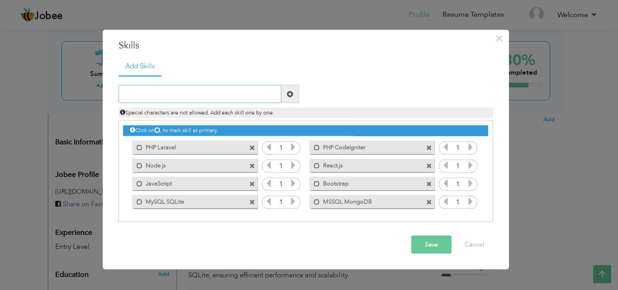
click at [232, 90] on input "text" at bounding box center [199, 94] width 163 height 18
paste input "cPanel Configuration"
type input "cPanel Configuration"
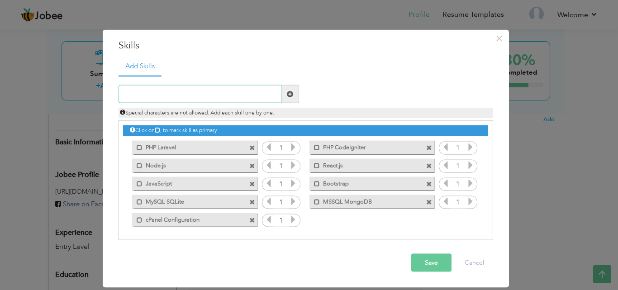
click at [167, 94] on input "text" at bounding box center [199, 94] width 163 height 18
paste input "Third-Party API"
type input "Third-Party APIs"
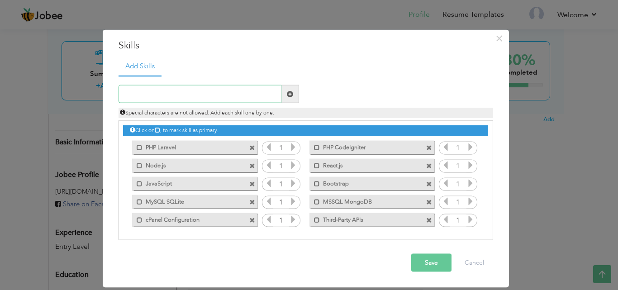
click at [248, 97] on input "text" at bounding box center [199, 94] width 163 height 18
paste input "GitHub | Bitbucket"
type input "GitHub Bitbucket"
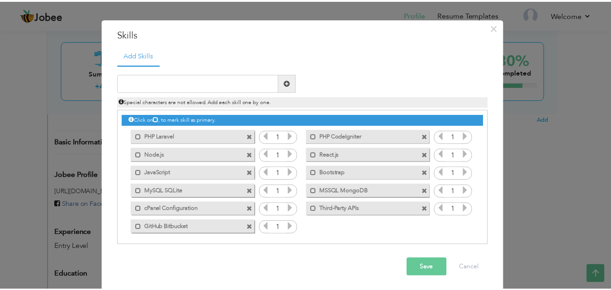
scroll to position [14, 0]
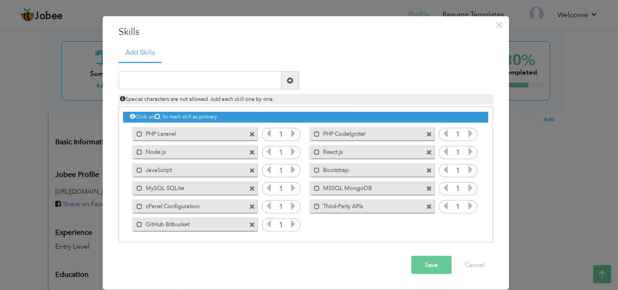
click at [425, 265] on button "Save" at bounding box center [431, 265] width 40 height 18
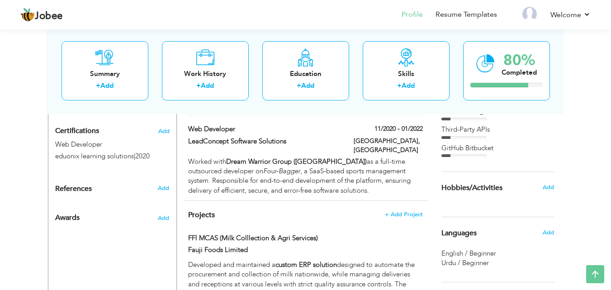
scroll to position [459, 0]
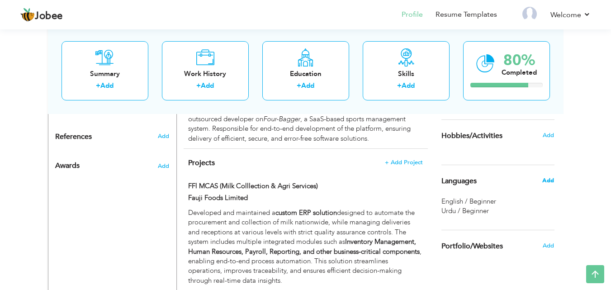
click at [546, 180] on span "Add" at bounding box center [548, 180] width 12 height 8
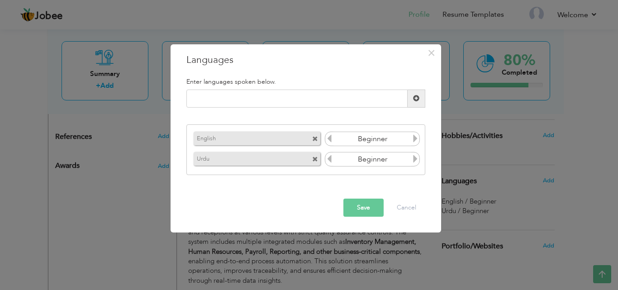
click at [416, 138] on icon at bounding box center [415, 138] width 8 height 8
click at [417, 138] on icon at bounding box center [415, 138] width 8 height 8
click at [331, 135] on icon at bounding box center [329, 138] width 8 height 8
click at [416, 159] on icon at bounding box center [415, 159] width 8 height 8
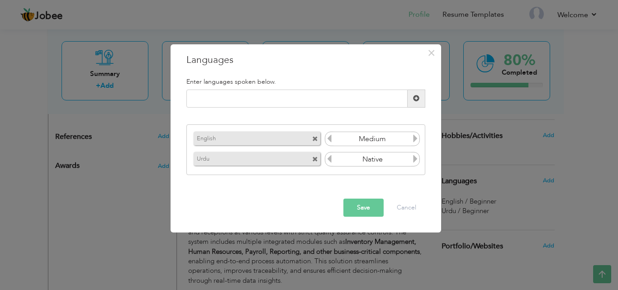
click at [368, 203] on button "Save" at bounding box center [363, 207] width 40 height 18
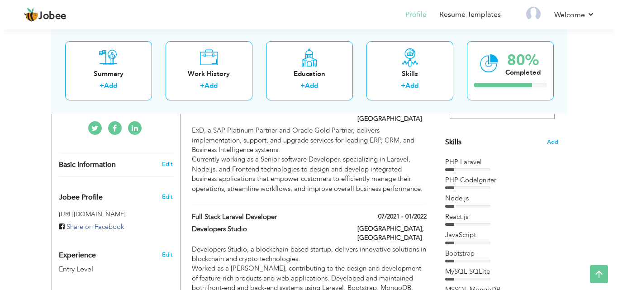
scroll to position [165, 0]
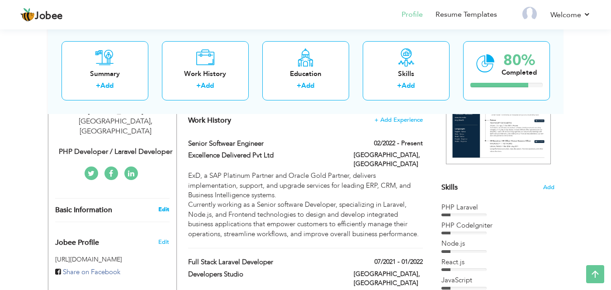
click at [165, 205] on link "Edit" at bounding box center [163, 209] width 11 height 8
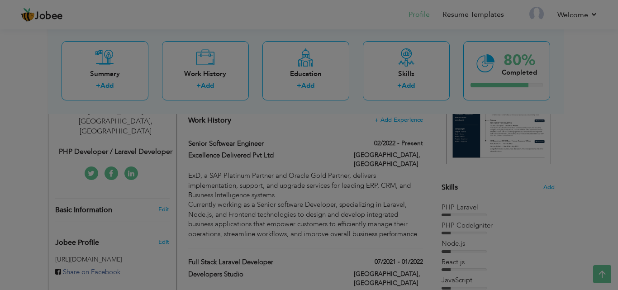
scroll to position [0, 0]
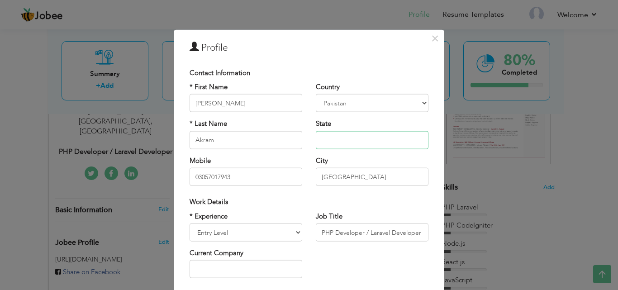
click at [335, 137] on input "text" at bounding box center [372, 140] width 113 height 18
type input "[GEOGRAPHIC_DATA]"
click at [198, 175] on input "03057017943" at bounding box center [245, 177] width 113 height 18
type input "[PHONE_NUMBER]"
click at [259, 233] on select "Entry Level Less than 1 Year 1 Year 2 Years 3 Years 4 Years 5 Years 6 Years 7 Y…" at bounding box center [245, 232] width 113 height 18
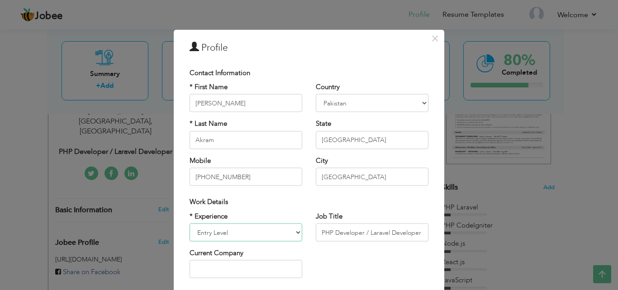
select select "number:7"
click at [189, 223] on select "Entry Level Less than 1 Year 1 Year 2 Years 3 Years 4 Years 5 Years 6 Years 7 Y…" at bounding box center [245, 232] width 113 height 18
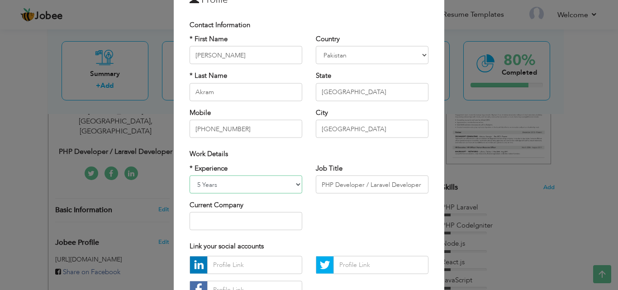
scroll to position [90, 0]
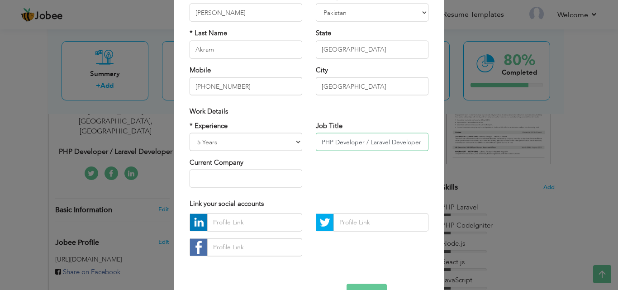
click at [385, 140] on input "PHP Developer / Laravel Developer" at bounding box center [372, 142] width 113 height 18
click at [397, 142] on input "PHP Developer / Laravel Developer" at bounding box center [372, 142] width 113 height 18
paste input "Full Stack Software Engine"
type input "Full Stack Software Engineer"
click at [228, 222] on input "text" at bounding box center [254, 222] width 95 height 18
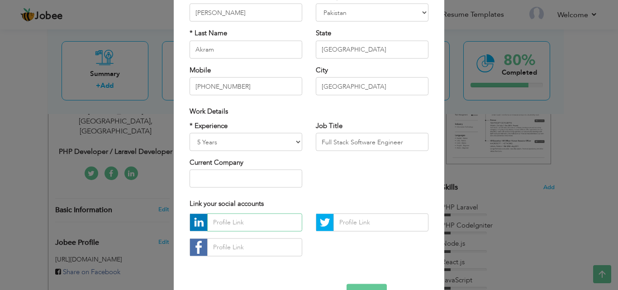
paste input "www.linkedin.com/in/mnaveed505"
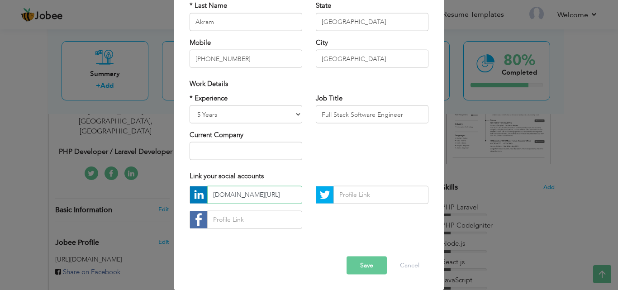
type input "www.linkedin.com/in/mnaveed505"
click at [361, 268] on button "Save" at bounding box center [366, 265] width 40 height 18
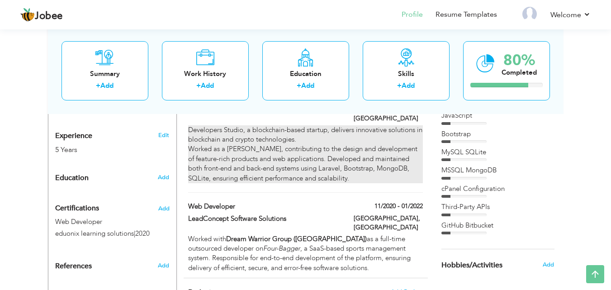
scroll to position [346, 0]
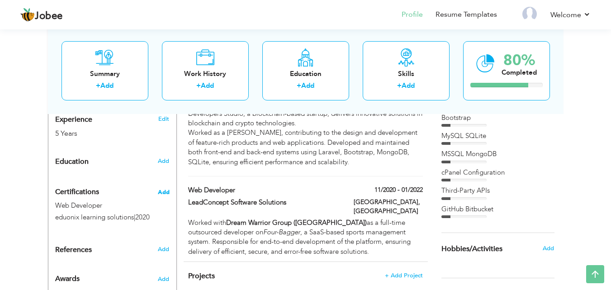
click at [160, 189] on span "Add" at bounding box center [164, 192] width 12 height 6
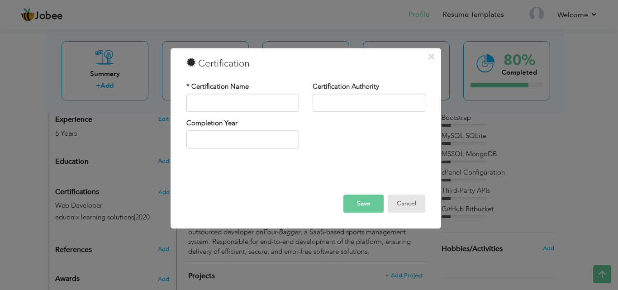
drag, startPoint x: 404, startPoint y: 205, endPoint x: 343, endPoint y: 204, distance: 61.1
click at [403, 205] on button "Cancel" at bounding box center [407, 203] width 38 height 18
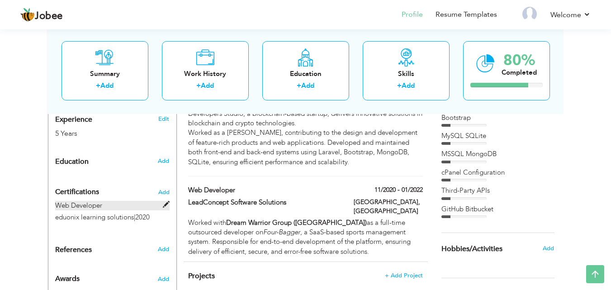
click at [136, 201] on label "Web Developer" at bounding box center [112, 205] width 114 height 9
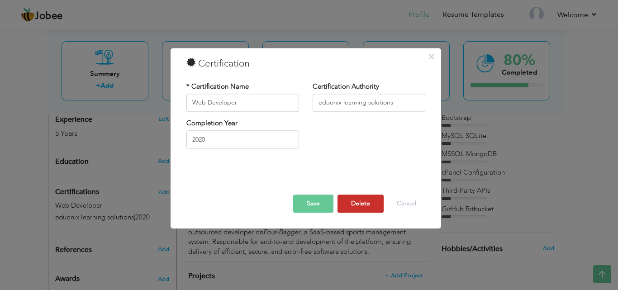
click at [359, 202] on button "Delete" at bounding box center [360, 203] width 46 height 18
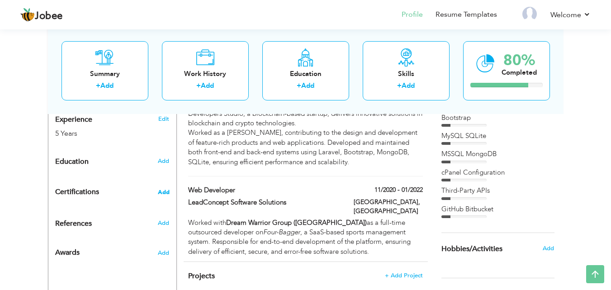
click at [165, 189] on span "Add" at bounding box center [164, 192] width 12 height 6
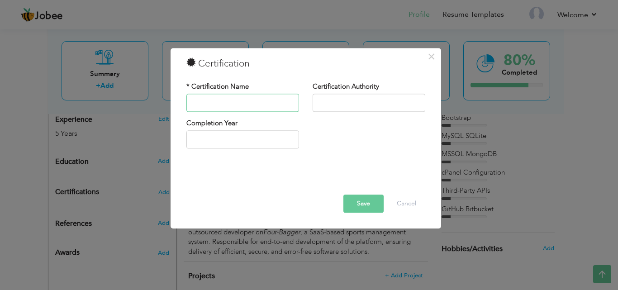
click at [239, 106] on input "text" at bounding box center [242, 103] width 113 height 18
type input "Laravel Mastery"
click at [382, 103] on input "text" at bounding box center [368, 103] width 113 height 18
click at [345, 103] on input "text" at bounding box center [368, 103] width 113 height 18
paste input "MindLuster"
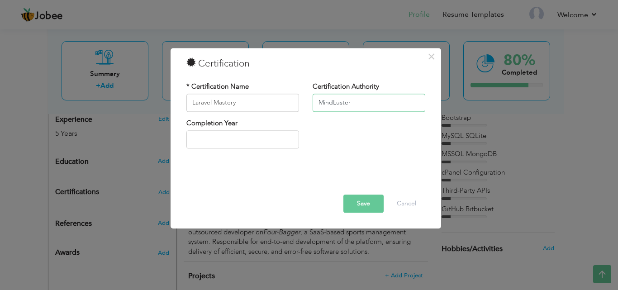
type input "MindLuster"
click at [359, 200] on button "Save" at bounding box center [363, 203] width 40 height 18
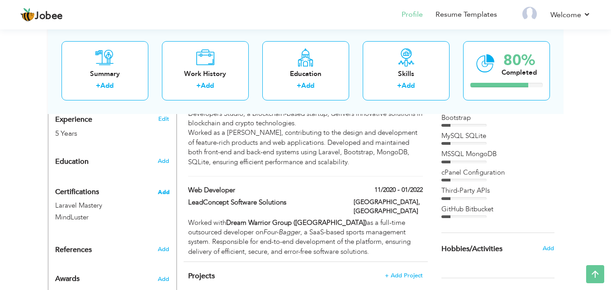
click at [162, 189] on span "Add" at bounding box center [164, 192] width 12 height 6
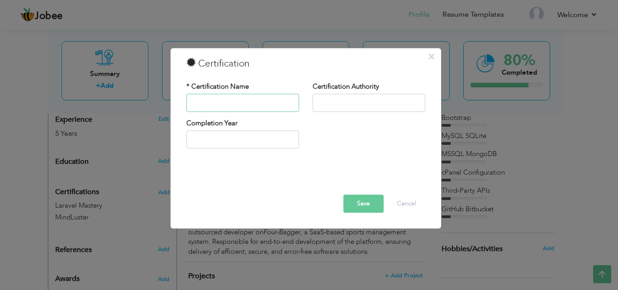
click at [287, 103] on input "text" at bounding box center [242, 103] width 113 height 18
paste input "Web Developer"
type input "Web Developer"
click at [350, 102] on input "text" at bounding box center [368, 103] width 113 height 18
paste input "DigiSkills"
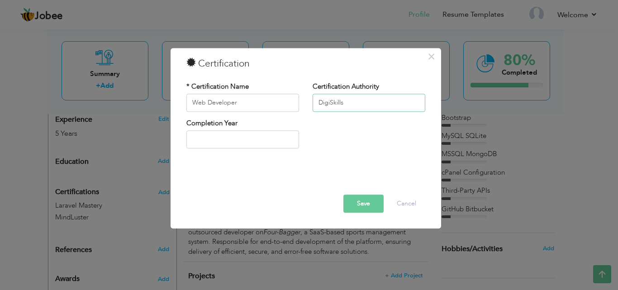
type input "DigiSkills"
click at [361, 201] on button "Save" at bounding box center [363, 203] width 40 height 18
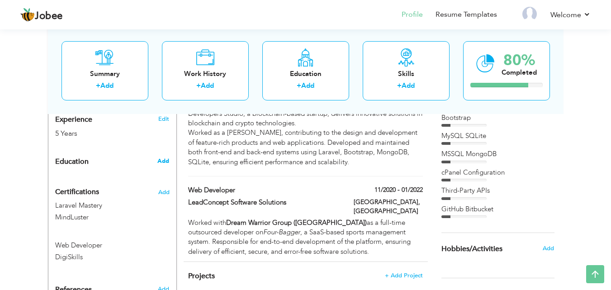
click at [161, 157] on span "Add" at bounding box center [163, 161] width 12 height 8
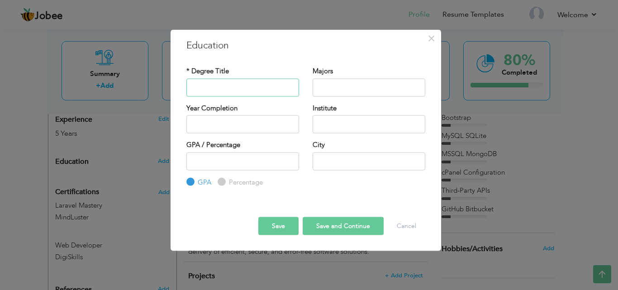
click at [197, 81] on input "text" at bounding box center [242, 87] width 113 height 18
paste input "BS Computer Science"
type input "BS Computer Science"
click at [374, 85] on input "text" at bounding box center [368, 87] width 113 height 18
paste input "Software Engineer"
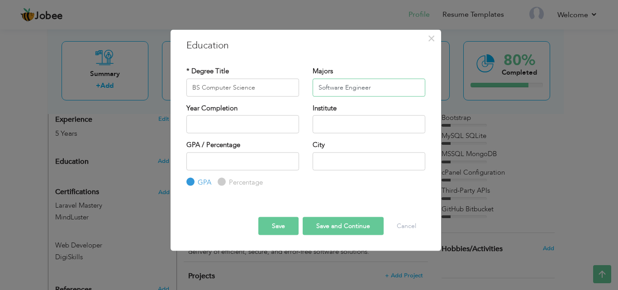
type input "Software Engineer"
click at [236, 121] on input "2025" at bounding box center [242, 124] width 113 height 18
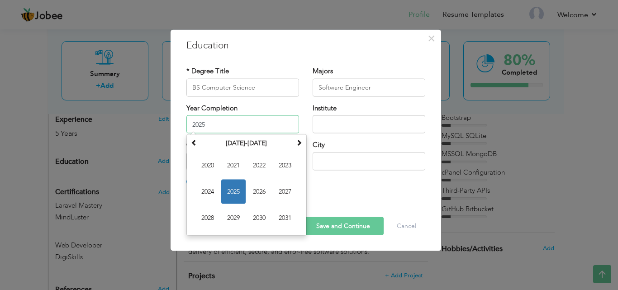
paste input "2020"
paste input "text"
type input "2020"
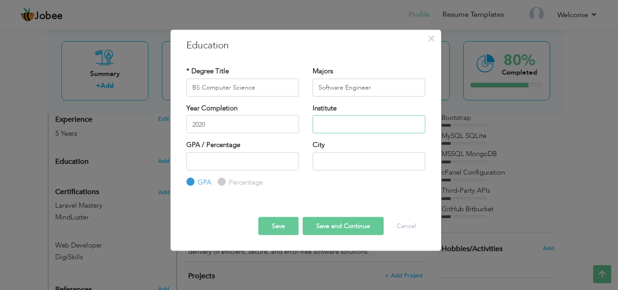
click at [359, 118] on input "text" at bounding box center [368, 124] width 113 height 18
paste input "Islamia [GEOGRAPHIC_DATA]"
type input "Islamia [GEOGRAPHIC_DATA]"
click at [279, 219] on button "Save" at bounding box center [278, 226] width 40 height 18
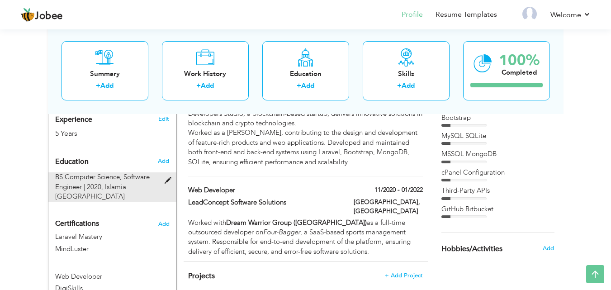
click at [154, 172] on div "BS Computer Science, Software Engineer | 2020, Islamia University Of Bahawalpur" at bounding box center [106, 186] width 117 height 29
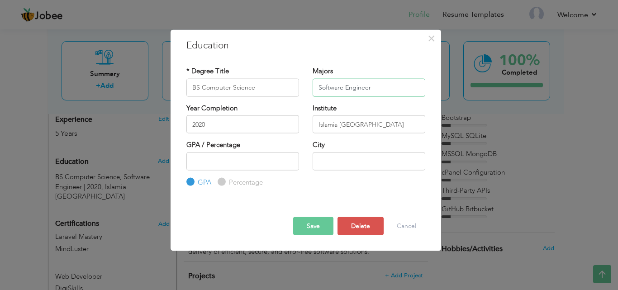
click at [373, 87] on input "Software Engineer" at bounding box center [368, 87] width 113 height 18
type input "Software Engineering"
click at [318, 227] on button "Save" at bounding box center [313, 226] width 40 height 18
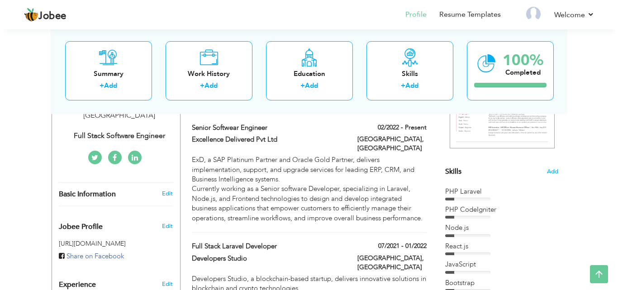
scroll to position [165, 0]
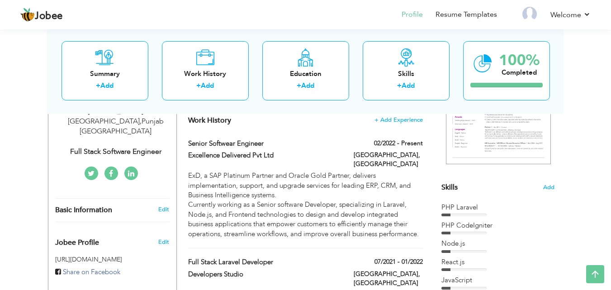
click at [158, 205] on div "Edit" at bounding box center [165, 209] width 21 height 8
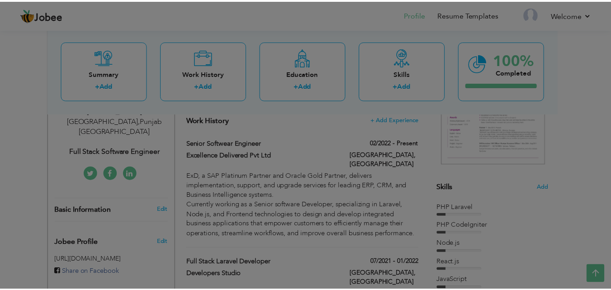
scroll to position [0, 0]
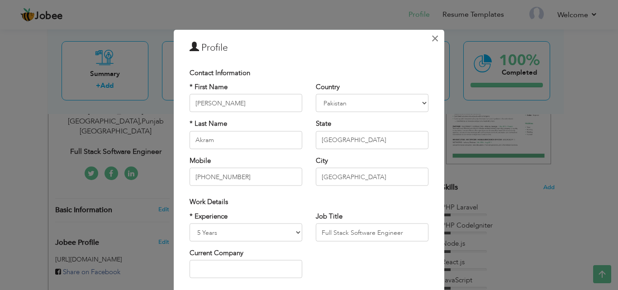
click at [431, 36] on span "×" at bounding box center [435, 38] width 8 height 16
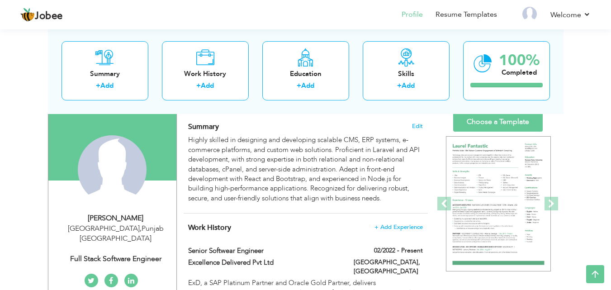
scroll to position [30, 0]
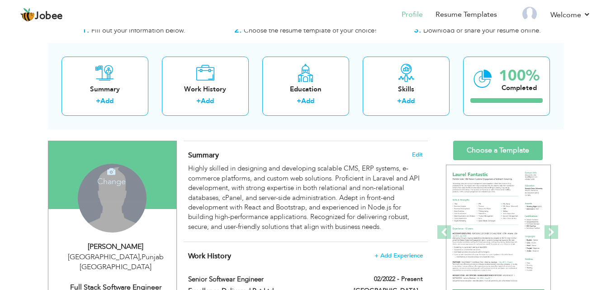
click at [118, 192] on div "Change Remove" at bounding box center [112, 198] width 69 height 69
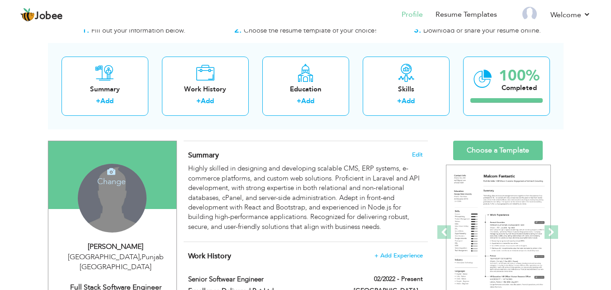
click at [112, 178] on h4 "Change" at bounding box center [111, 176] width 65 height 22
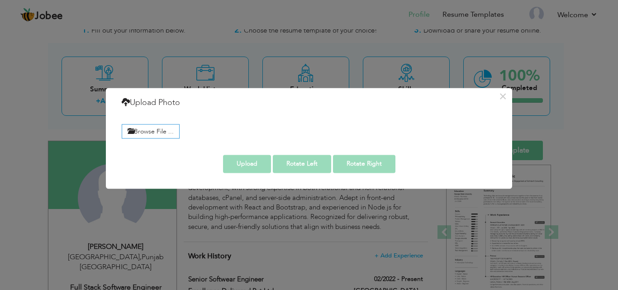
click at [147, 123] on div "Browse File ..." at bounding box center [309, 130] width 388 height 21
click at [147, 128] on label "Browse File ..." at bounding box center [151, 131] width 58 height 14
click at [0, 0] on input "Browse File ..." at bounding box center [0, 0] width 0 height 0
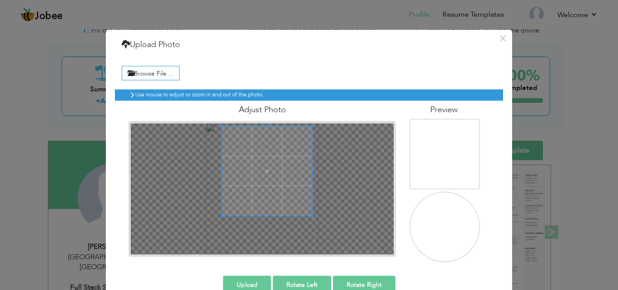
click at [260, 159] on span at bounding box center [267, 171] width 90 height 90
click at [240, 279] on button "Upload" at bounding box center [247, 284] width 48 height 18
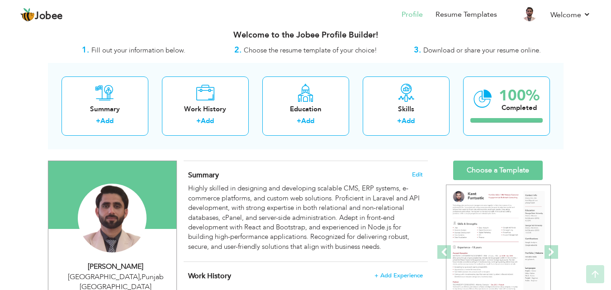
scroll to position [0, 0]
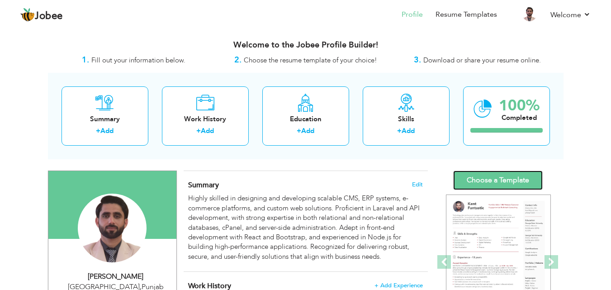
click at [489, 179] on link "Choose a Template" at bounding box center [498, 179] width 90 height 19
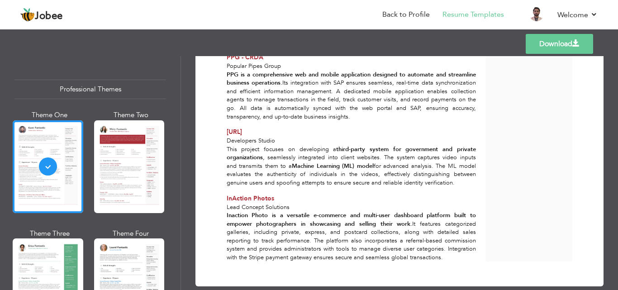
scroll to position [564, 0]
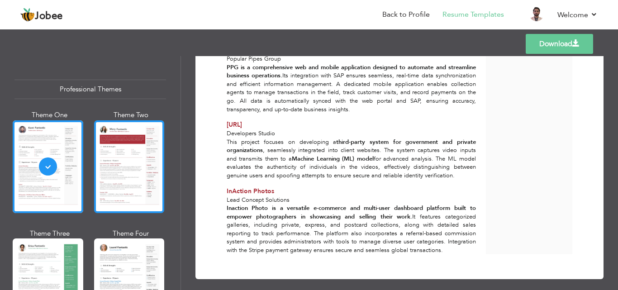
click at [117, 174] on div at bounding box center [129, 166] width 71 height 93
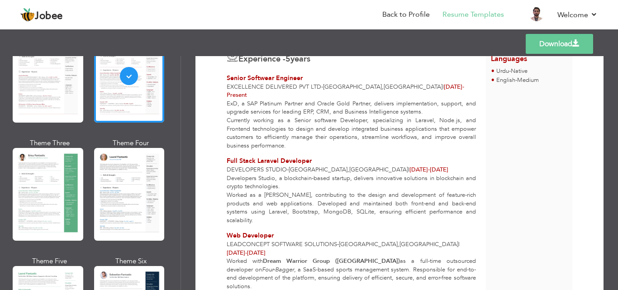
scroll to position [452, 0]
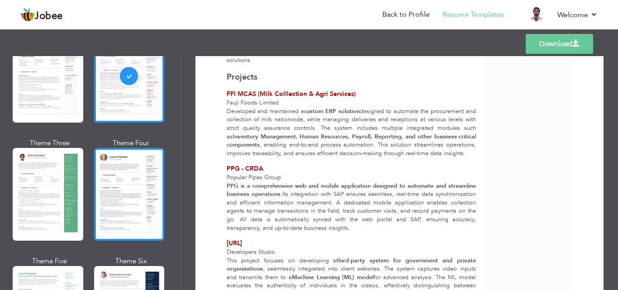
click at [134, 183] on div at bounding box center [129, 194] width 71 height 93
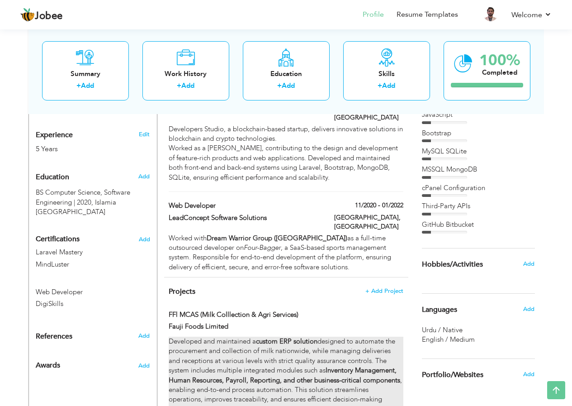
scroll to position [317, 0]
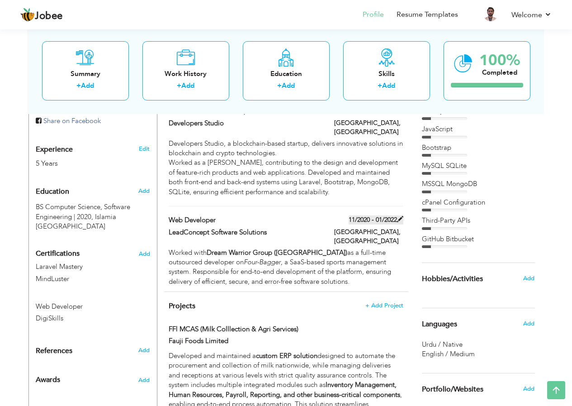
click at [359, 215] on label "11/2020 - 01/2022" at bounding box center [376, 219] width 55 height 9
type input "Web Developer"
type input "LeadConcept Software Solutions"
type input "11/2020"
type input "01/2022"
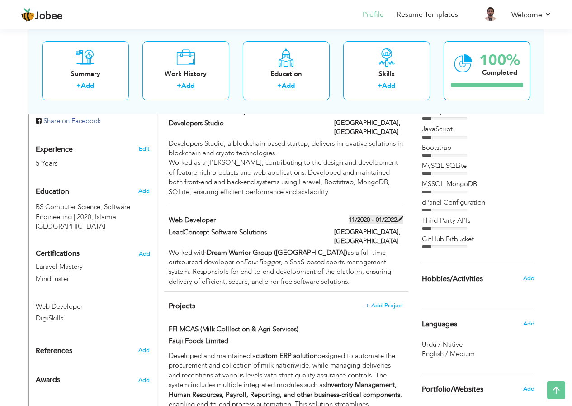
type input "[GEOGRAPHIC_DATA]"
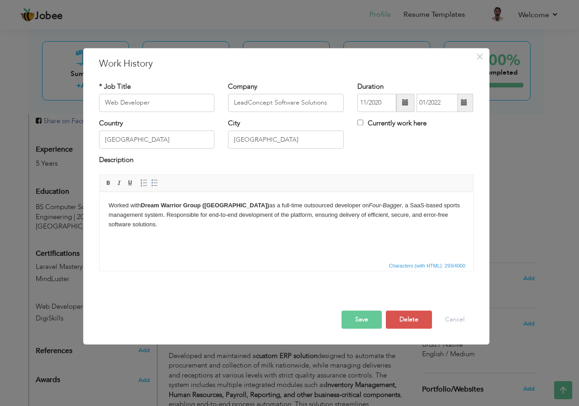
click at [405, 101] on span at bounding box center [405, 102] width 6 height 6
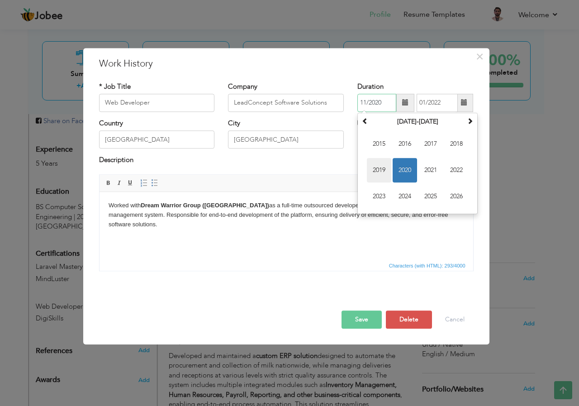
click at [382, 172] on span "2019" at bounding box center [379, 170] width 24 height 24
click at [449, 200] on span "Dec" at bounding box center [456, 196] width 24 height 24
type input "12/2019"
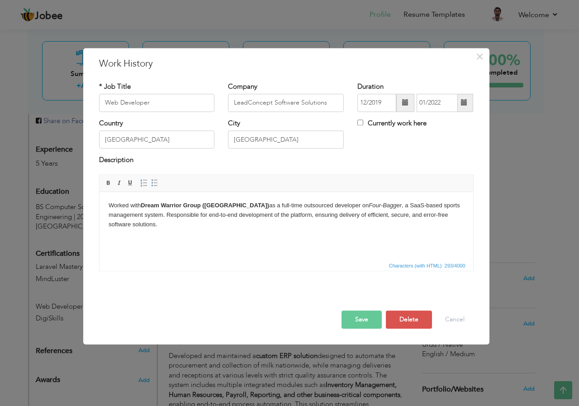
click at [462, 102] on span at bounding box center [464, 102] width 6 height 6
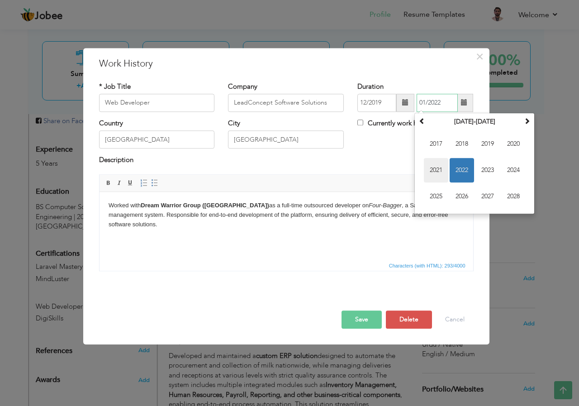
click at [436, 169] on span "2021" at bounding box center [436, 170] width 24 height 24
click at [422, 123] on span at bounding box center [422, 121] width 6 height 6
click at [525, 123] on span at bounding box center [527, 121] width 6 height 6
click at [517, 191] on span "Dec" at bounding box center [513, 196] width 24 height 24
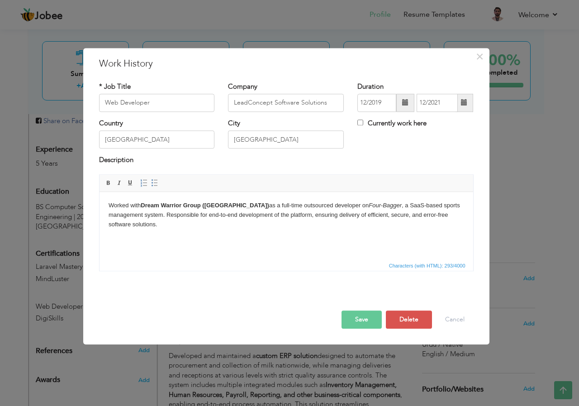
click at [394, 151] on div "Country Pakistan City Lahore Currently work here" at bounding box center [286, 136] width 388 height 37
click at [364, 289] on button "Save" at bounding box center [361, 319] width 40 height 18
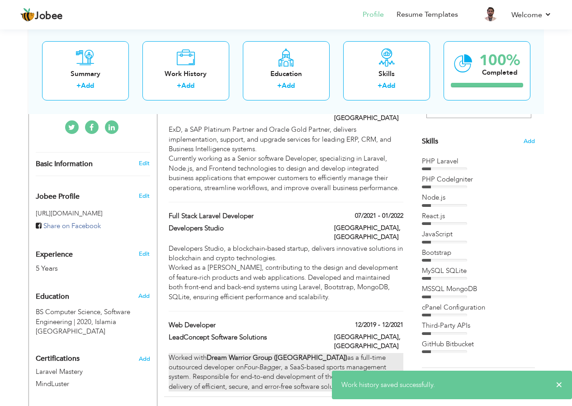
scroll to position [181, 0]
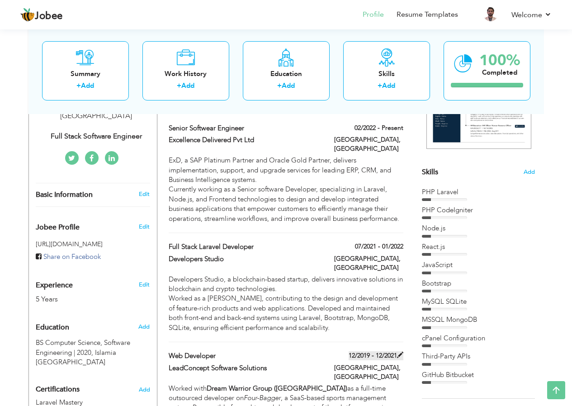
click at [391, 289] on label "12/2019 - 12/2021" at bounding box center [376, 355] width 55 height 9
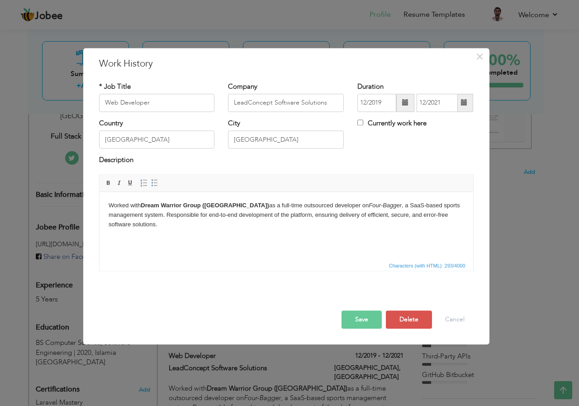
click at [462, 104] on span at bounding box center [464, 102] width 6 height 6
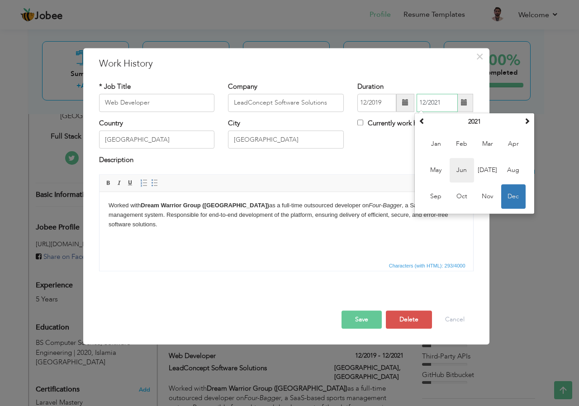
click at [467, 170] on span "Jun" at bounding box center [461, 170] width 24 height 24
type input "06/2021"
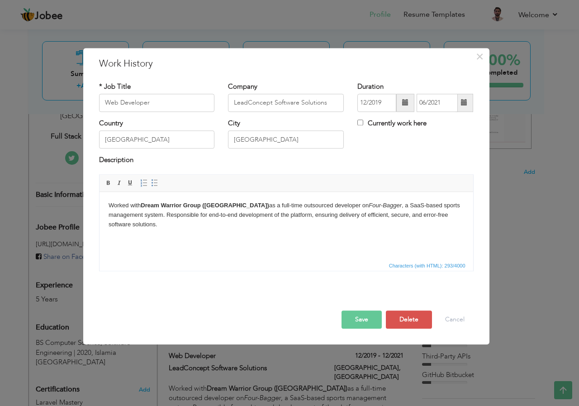
click at [365, 289] on button "Save" at bounding box center [361, 319] width 40 height 18
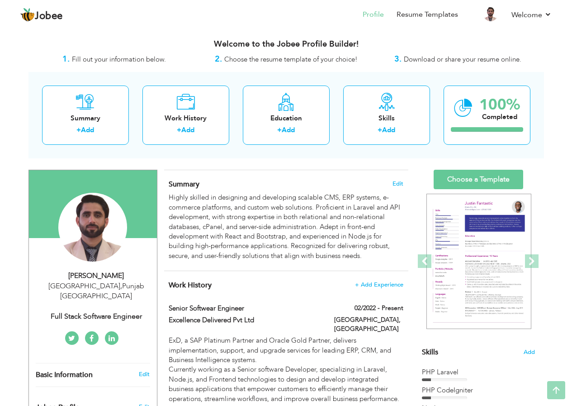
scroll to position [0, 0]
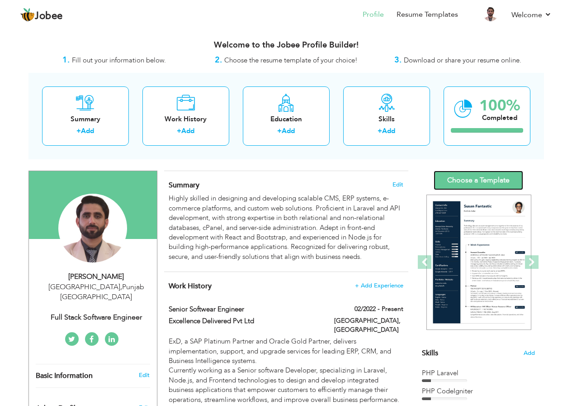
click at [480, 182] on link "Choose a Template" at bounding box center [479, 179] width 90 height 19
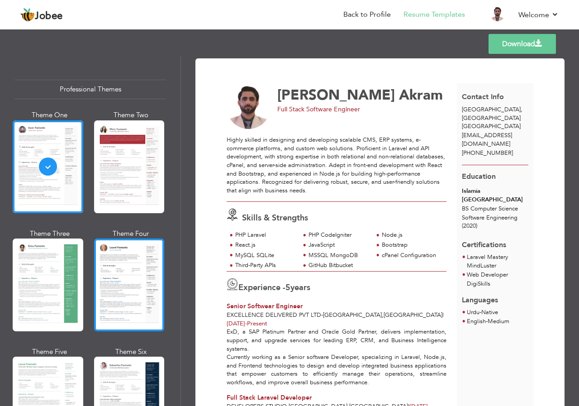
click at [146, 264] on div at bounding box center [129, 284] width 71 height 93
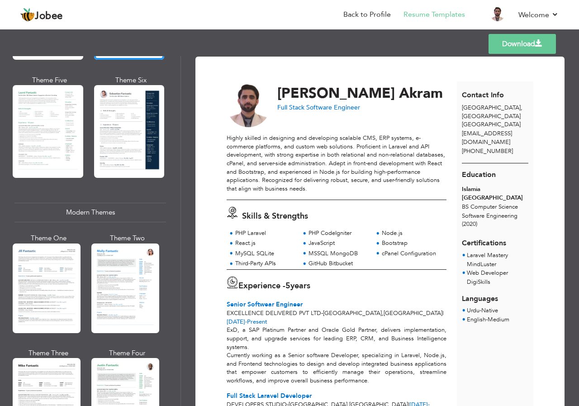
scroll to position [1, 0]
click at [517, 47] on link "Download" at bounding box center [521, 44] width 67 height 20
